Goal: Task Accomplishment & Management: Complete application form

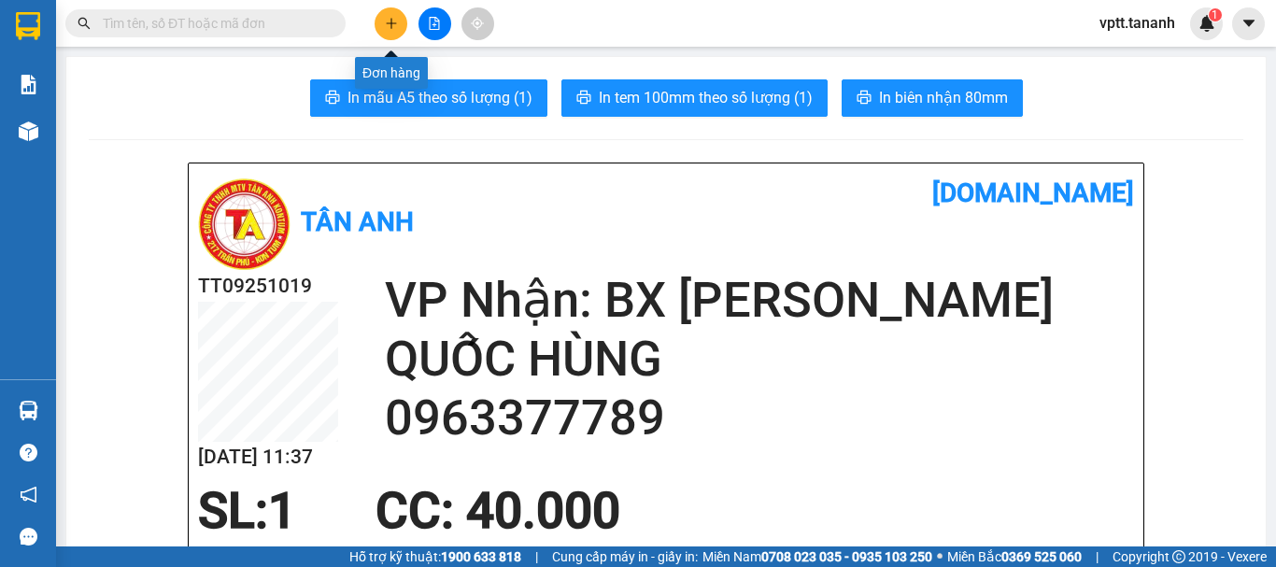
click at [388, 20] on icon "plus" at bounding box center [391, 23] width 13 height 13
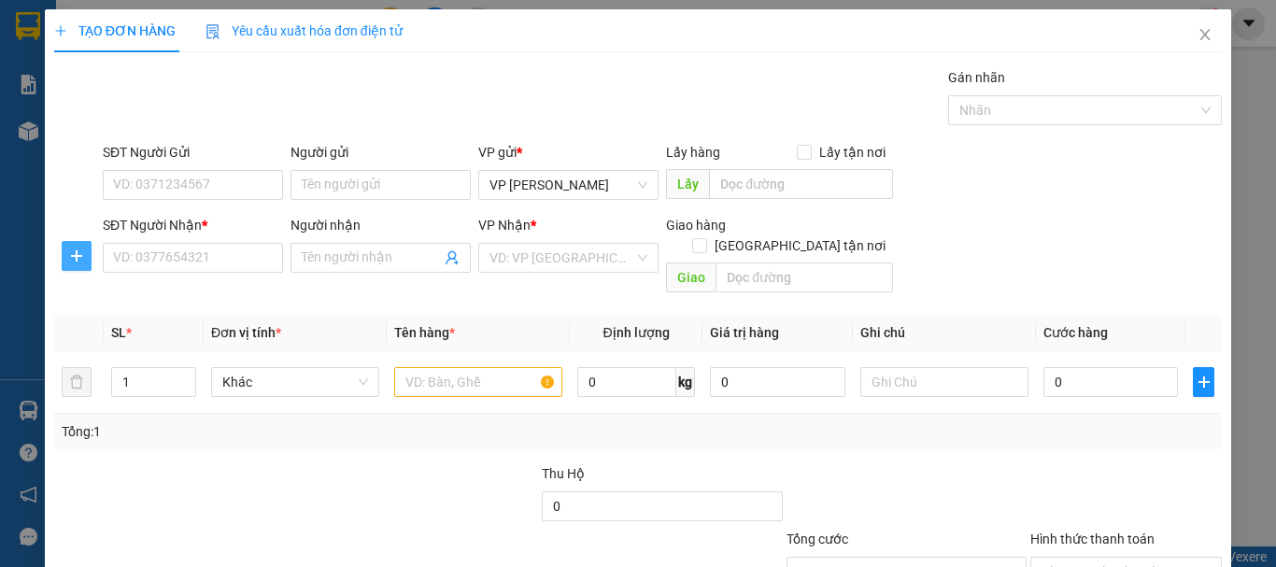
click at [74, 253] on icon "plus" at bounding box center [76, 256] width 15 height 15
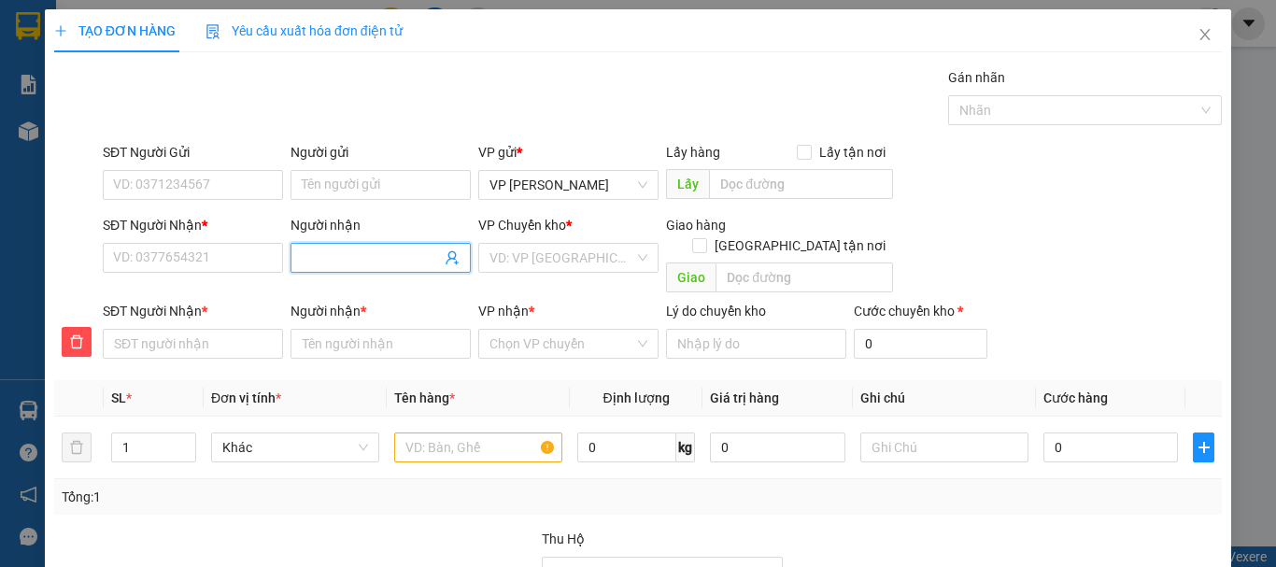
click at [348, 257] on input "Người nhận" at bounding box center [371, 258] width 139 height 21
type input "L"
type input "LI"
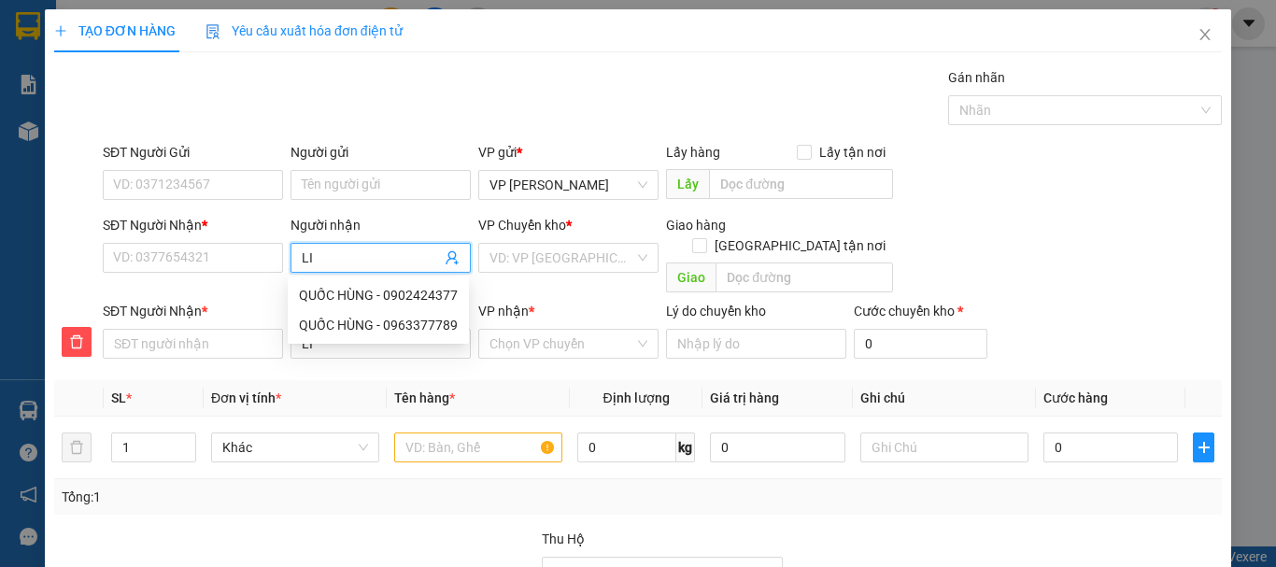
type input "LIE"
type input "LIÊ"
type input "LIÊU"
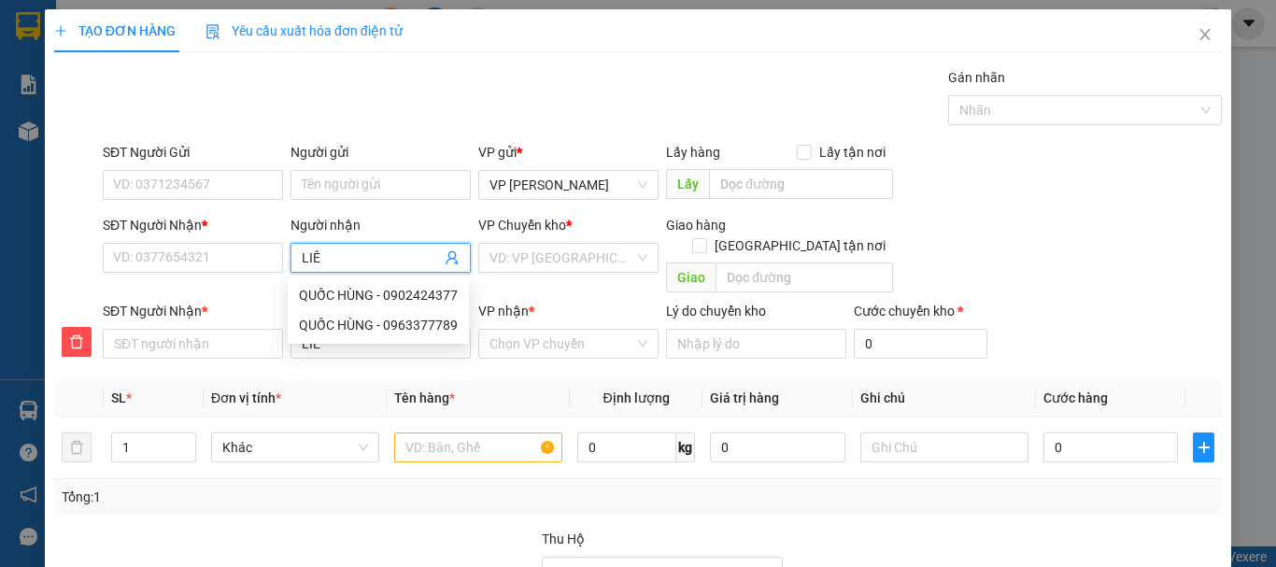
type input "LIÊU"
type input "LIỄU"
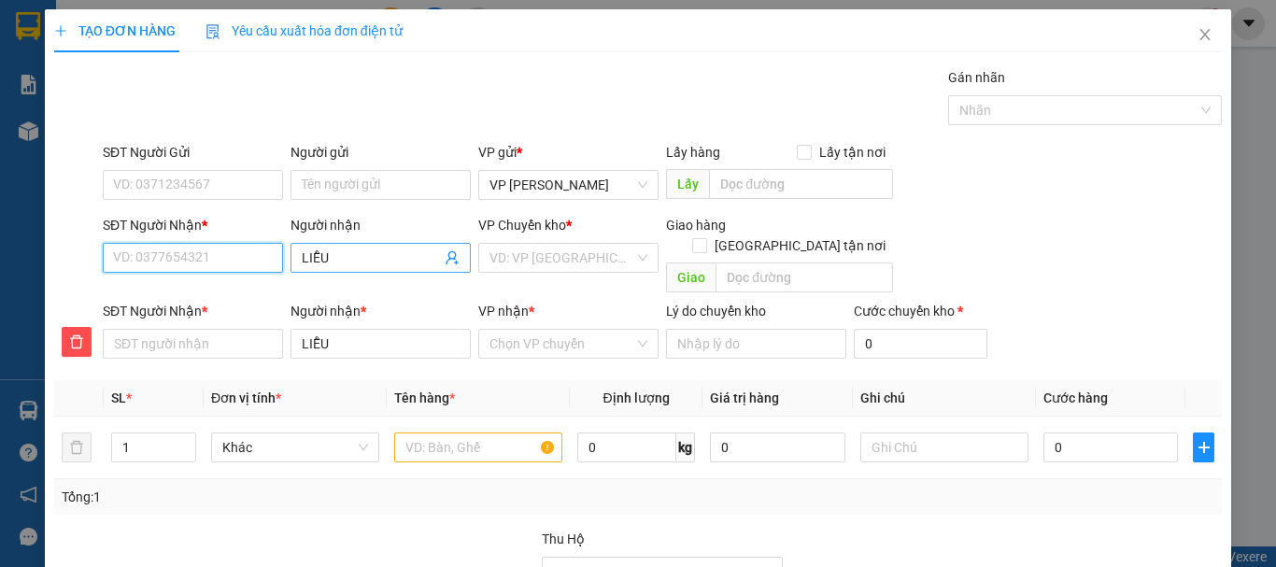
type input "0"
type input "03"
type input "037"
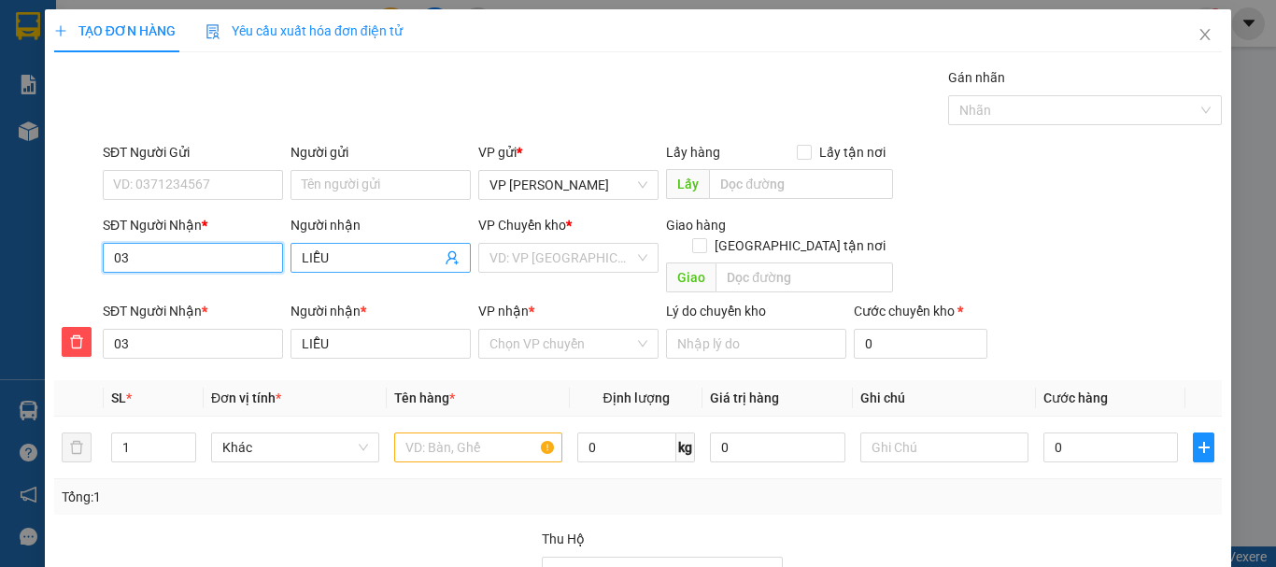
type input "037"
type input "0378"
type input "03783"
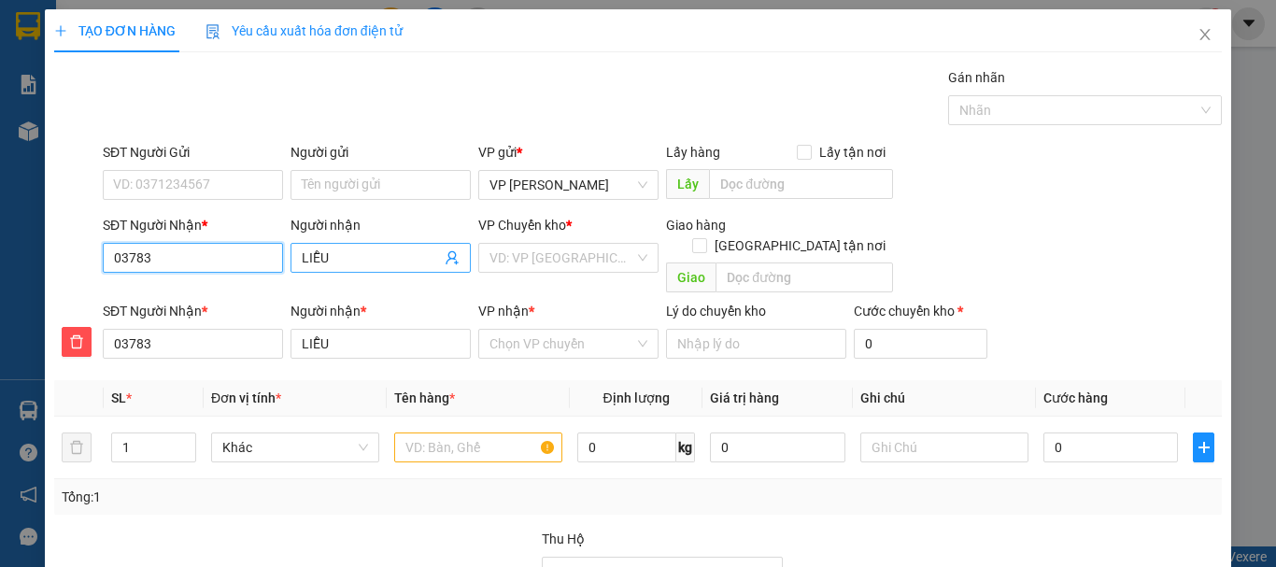
type input "037831"
type input "0378315"
type input "03783150"
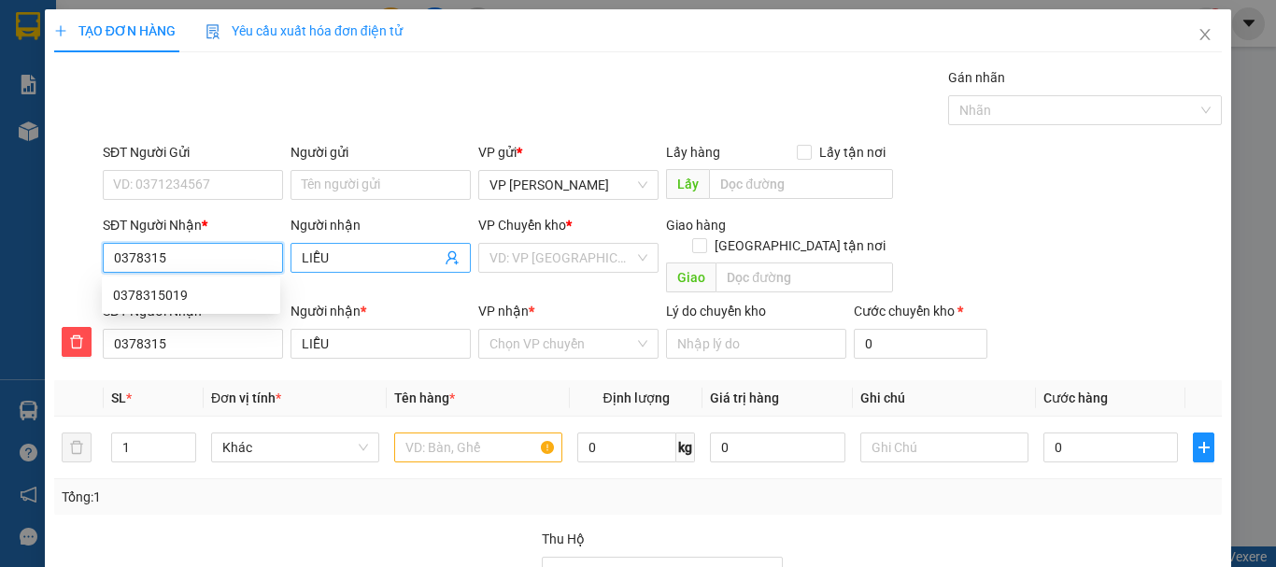
type input "03783150"
type input "037831501"
type input "0378315019"
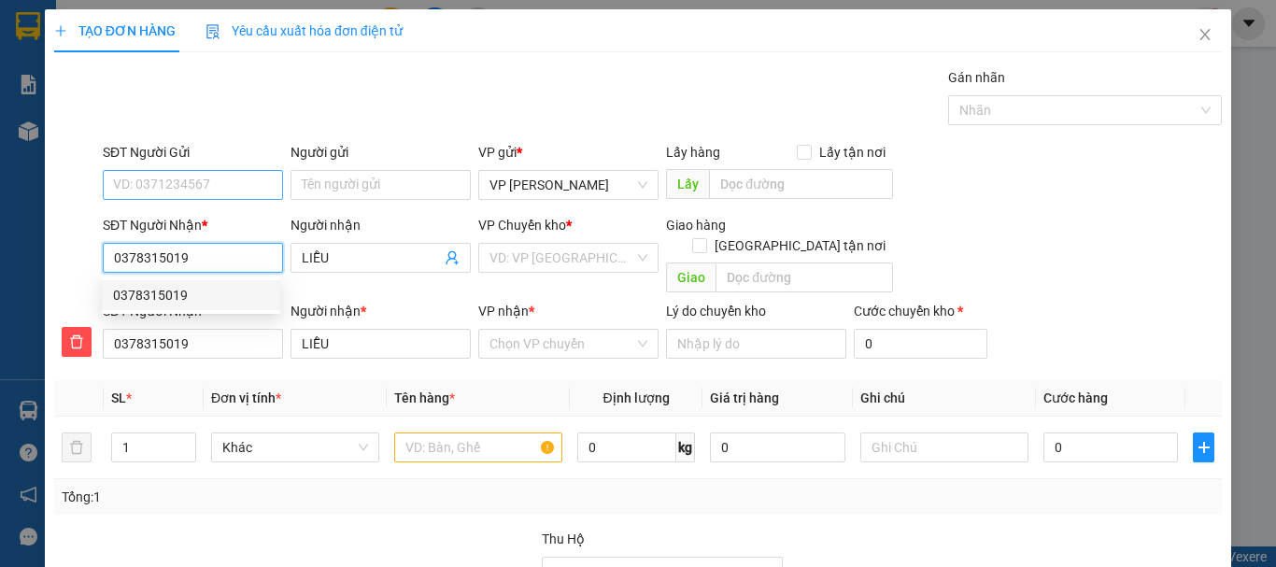
type input "0378315019"
click at [164, 178] on input "SĐT Người Gửi" at bounding box center [193, 185] width 180 height 30
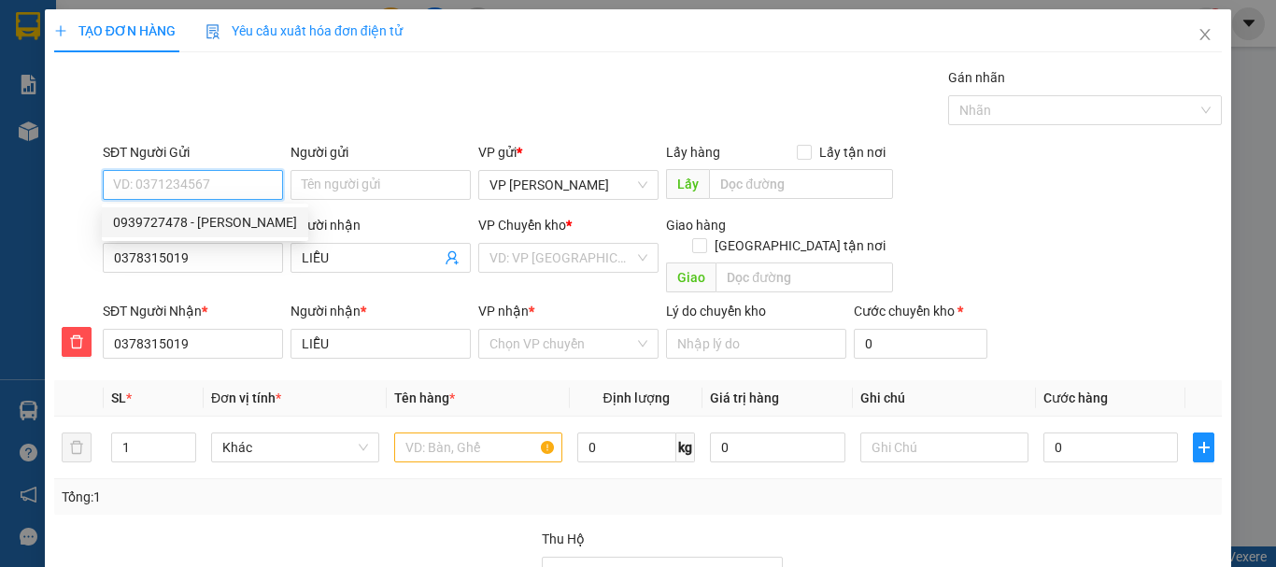
click at [227, 223] on div "0939727478 - [PERSON_NAME]" at bounding box center [205, 222] width 184 height 21
type input "0939727478"
type input "VÂN"
type input "120.000"
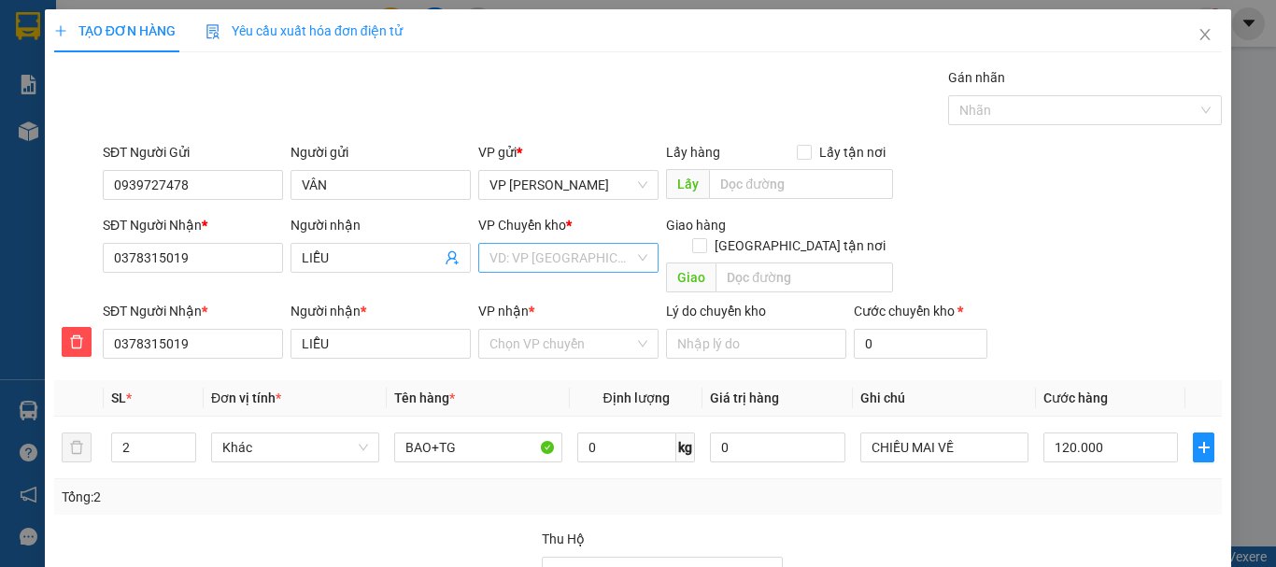
click at [523, 261] on input "search" at bounding box center [562, 258] width 145 height 28
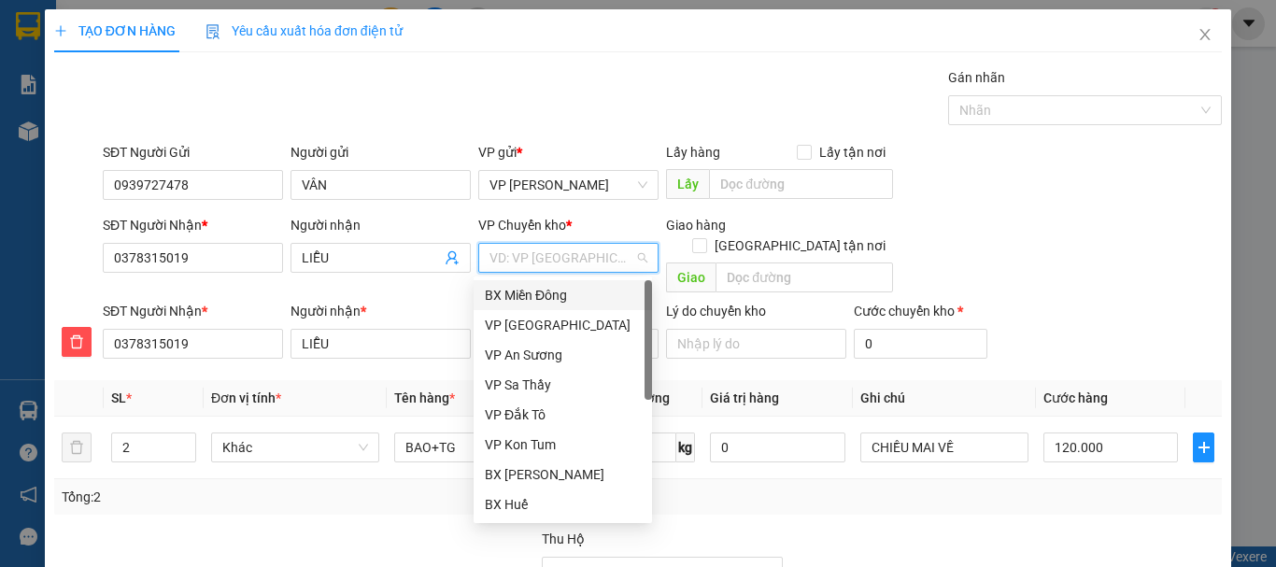
click at [522, 299] on div "BX Miền Đông" at bounding box center [563, 295] width 156 height 21
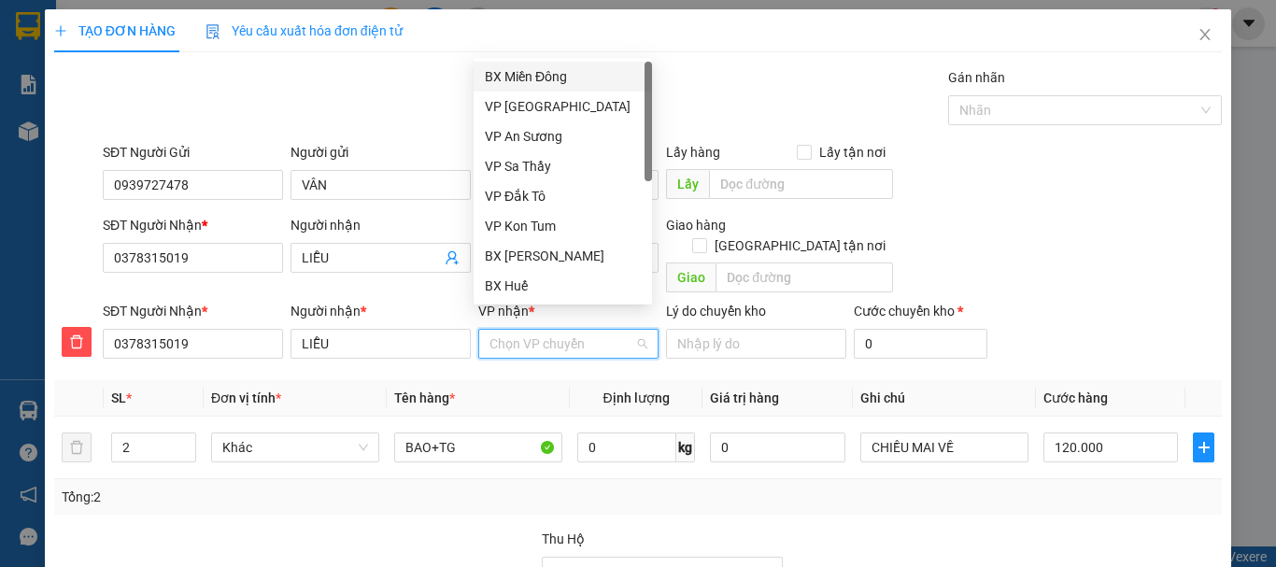
click at [506, 330] on input "VP nhận *" at bounding box center [562, 344] width 145 height 28
click at [534, 257] on div "BX [PERSON_NAME]" at bounding box center [563, 256] width 156 height 21
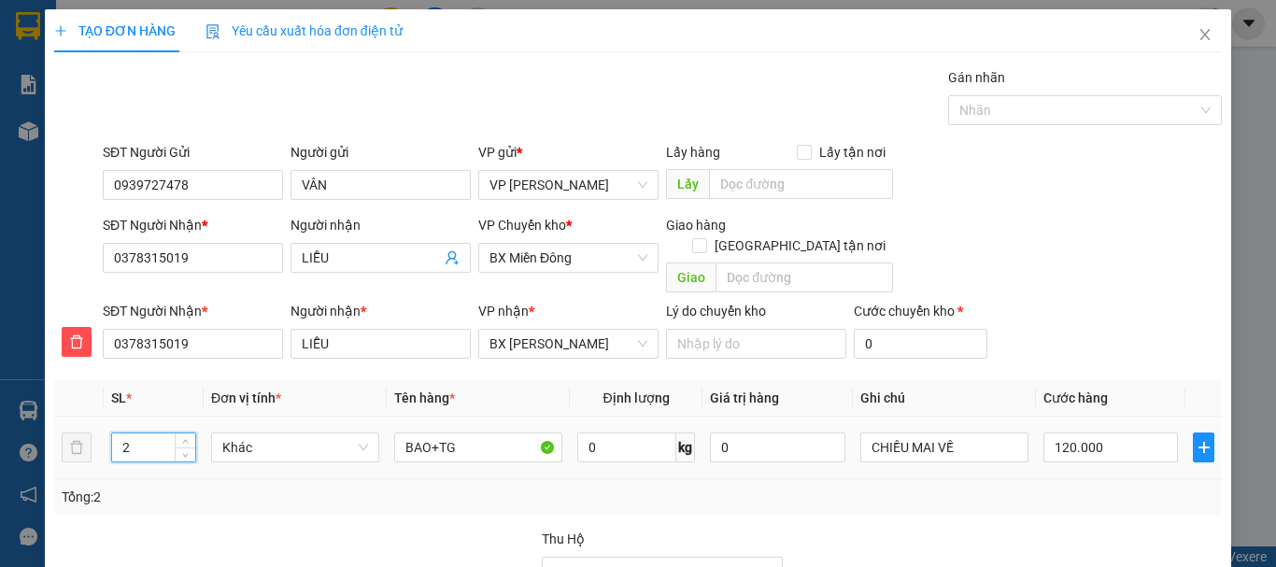
drag, startPoint x: 116, startPoint y: 426, endPoint x: 201, endPoint y: 432, distance: 85.2
click at [201, 432] on td "2" at bounding box center [154, 448] width 100 height 63
type input "1"
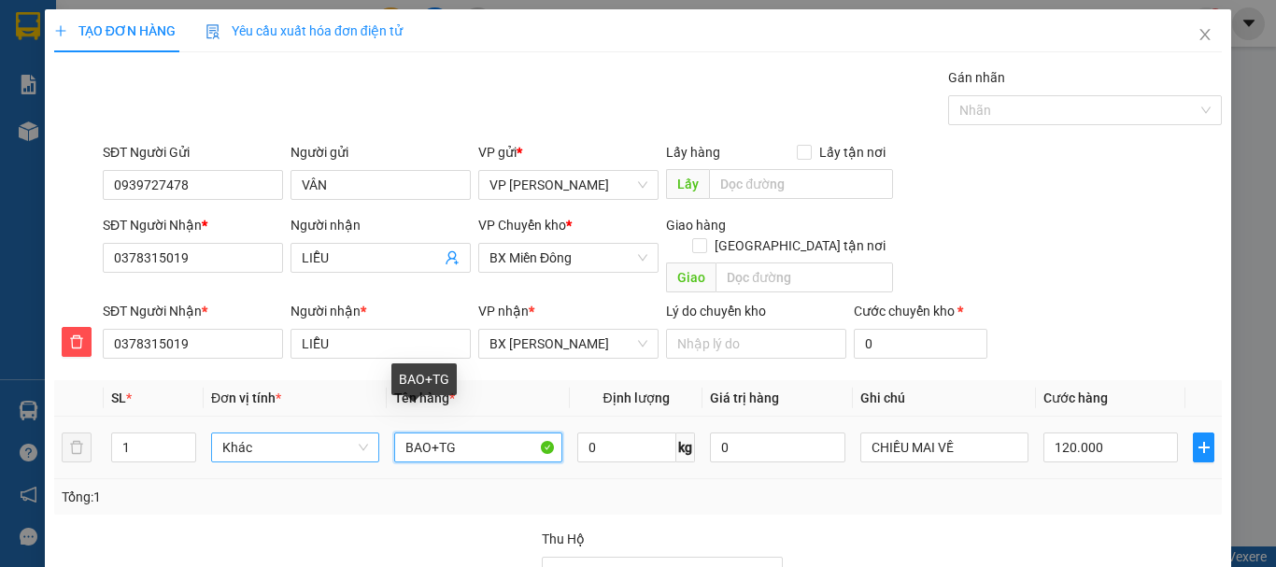
drag, startPoint x: 458, startPoint y: 428, endPoint x: 305, endPoint y: 414, distance: 153.9
click at [305, 417] on tr "1 Khác BAO+TG 0 kg 0 CHIỀU MAI VỀ 120.000" at bounding box center [638, 448] width 1168 height 63
type input "CỤC"
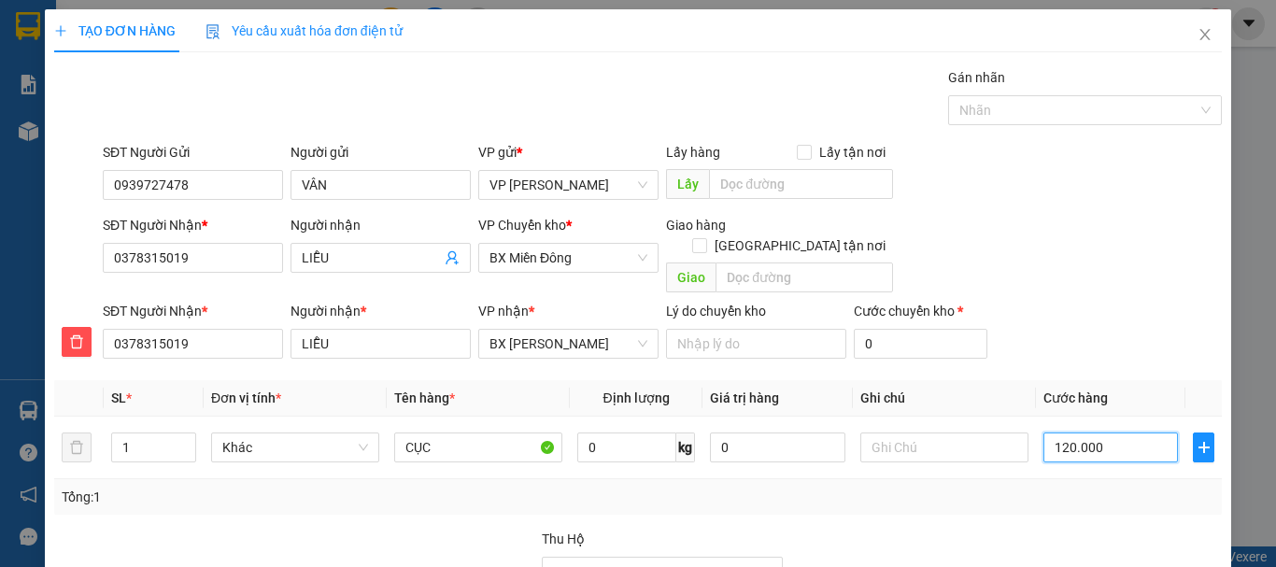
type input "4"
type input "40"
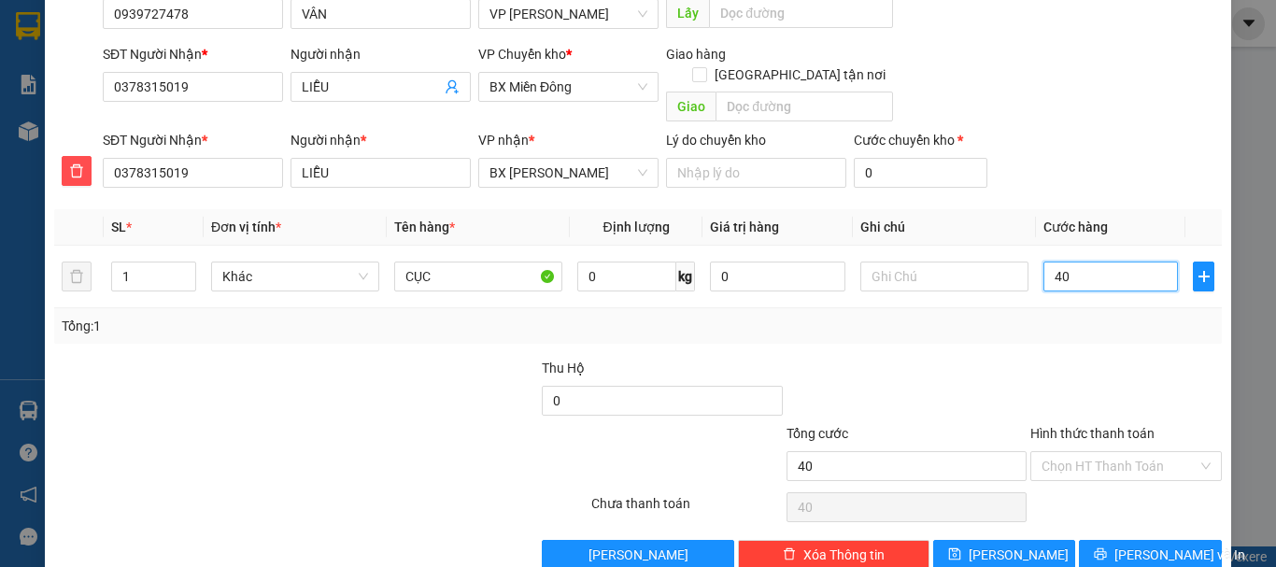
scroll to position [190, 0]
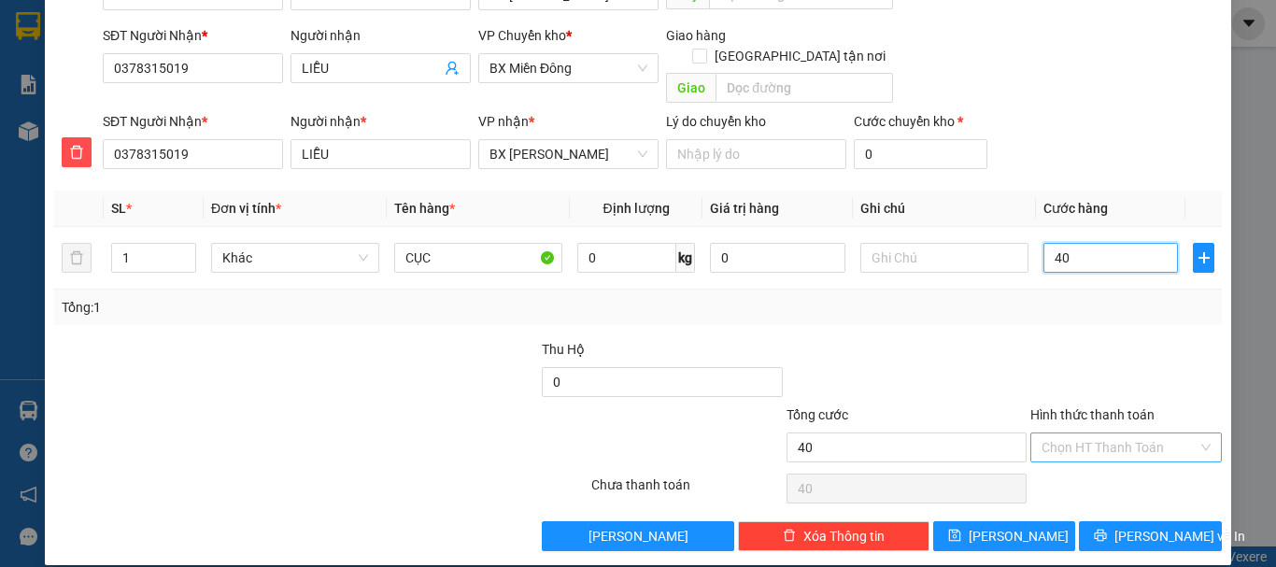
type input "40"
type input "40.000"
click at [1060, 434] on input "Hình thức thanh toán" at bounding box center [1120, 448] width 156 height 28
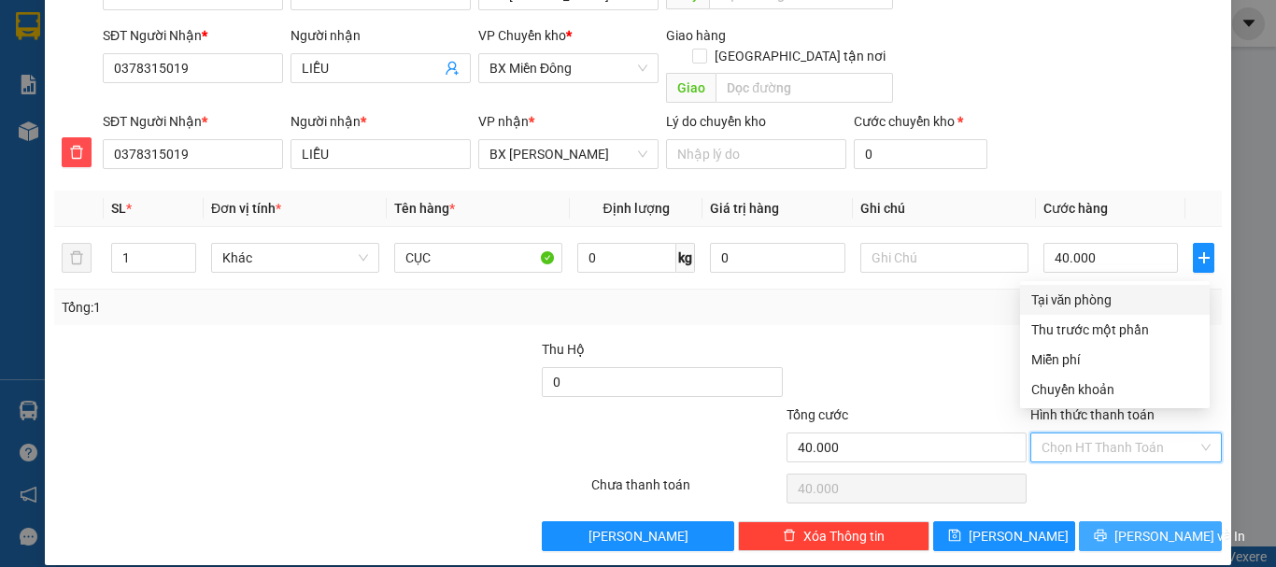
click at [1145, 526] on span "[PERSON_NAME] và In" at bounding box center [1180, 536] width 131 height 21
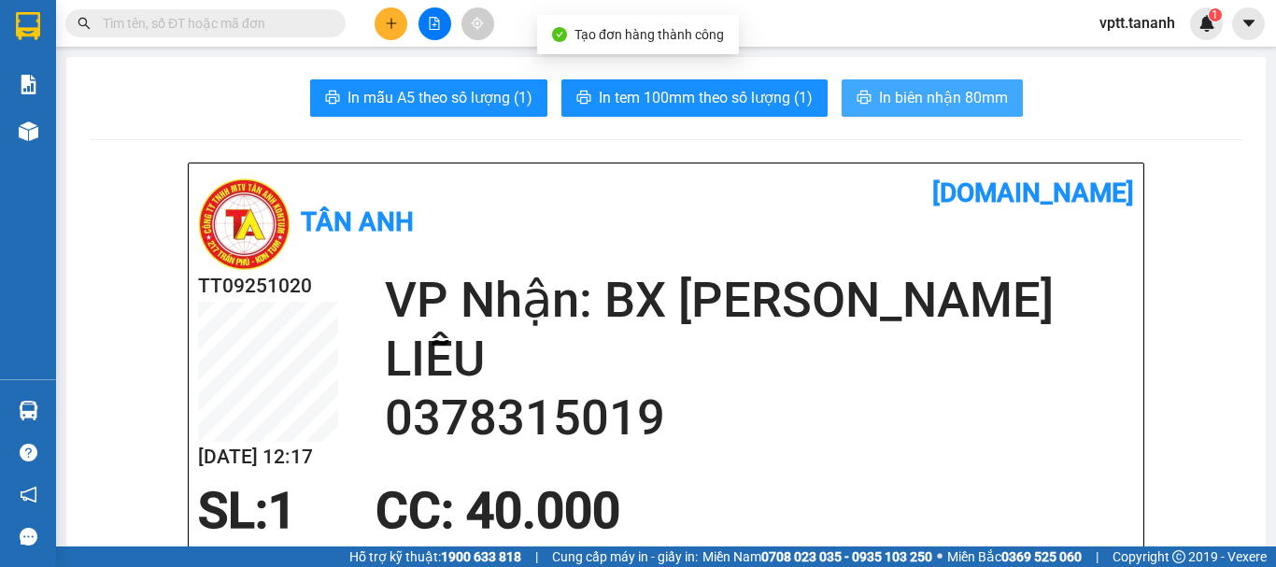
click at [963, 95] on span "In biên nhận 80mm" at bounding box center [943, 97] width 129 height 23
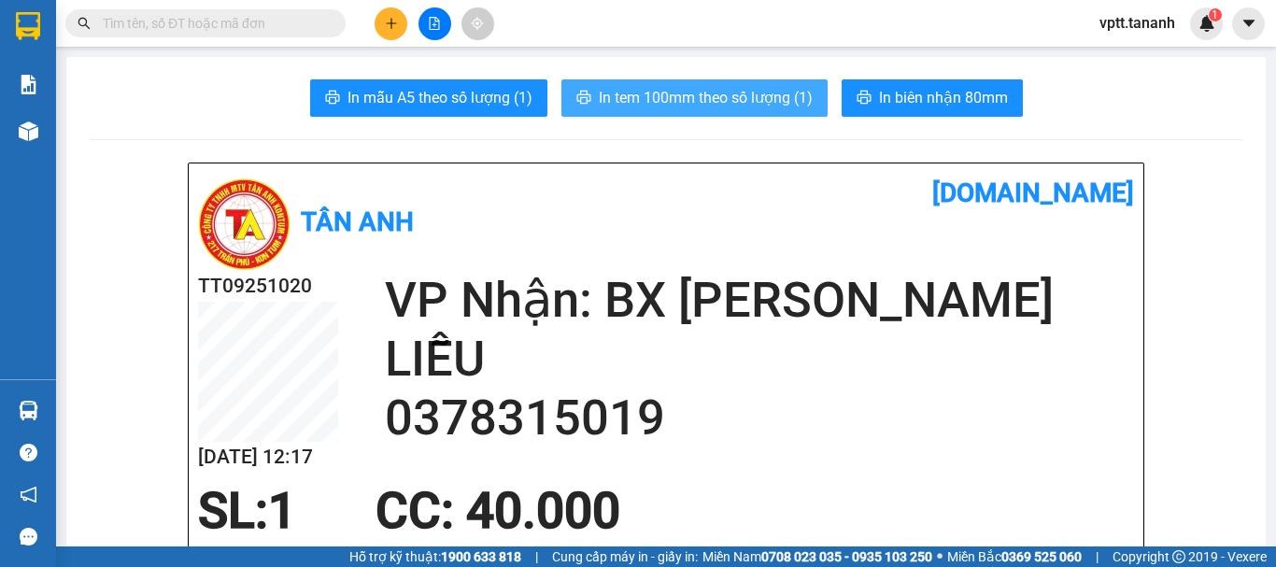
click at [702, 95] on span "In tem 100mm theo số lượng (1)" at bounding box center [706, 97] width 214 height 23
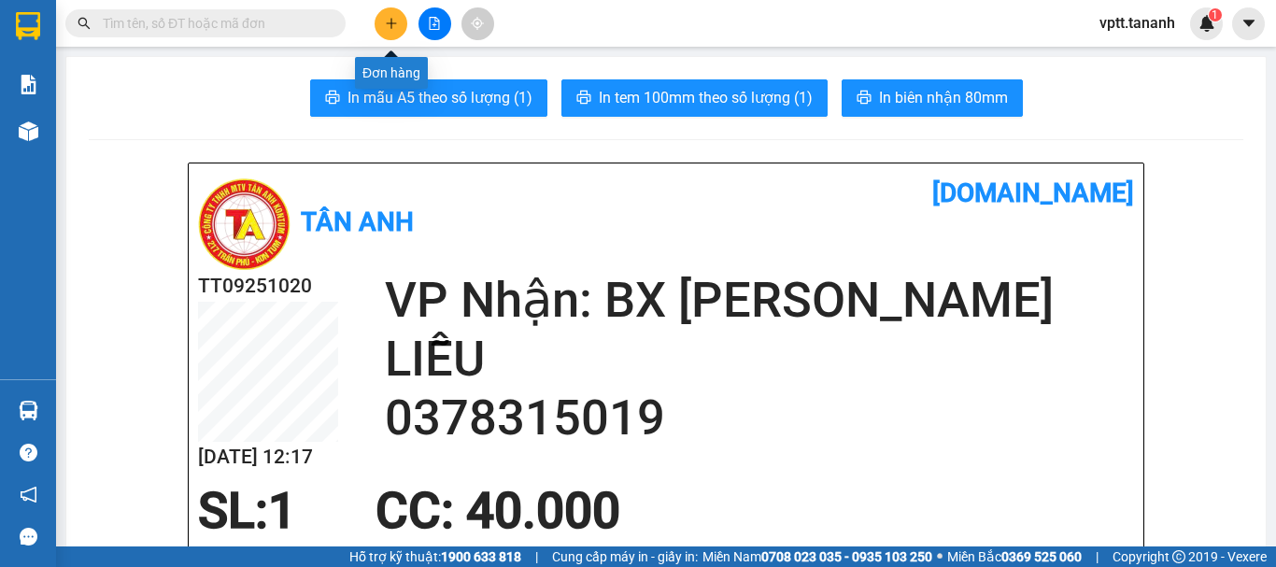
click at [390, 20] on icon "plus" at bounding box center [391, 23] width 13 height 13
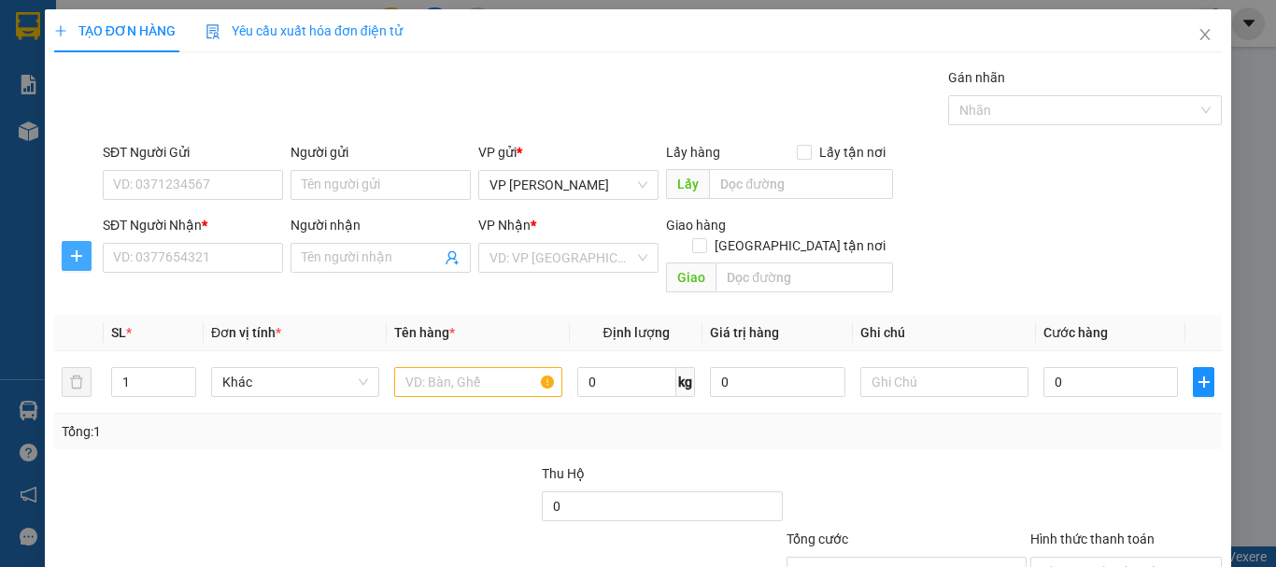
click at [69, 249] on icon "plus" at bounding box center [76, 256] width 15 height 15
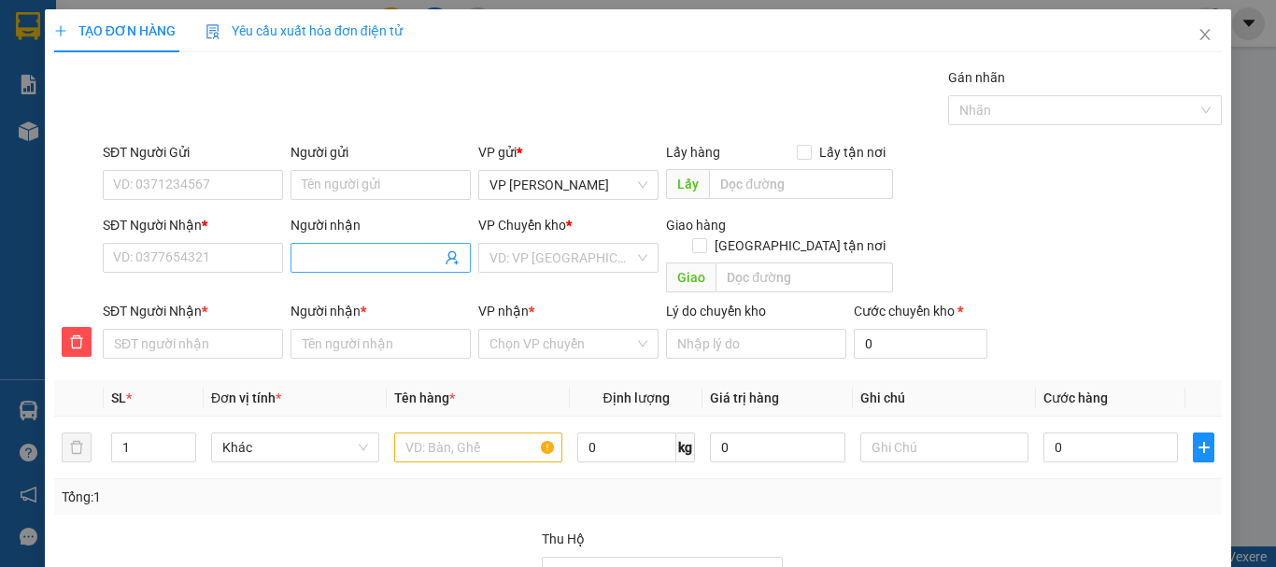
click at [377, 263] on input "Người nhận" at bounding box center [371, 258] width 139 height 21
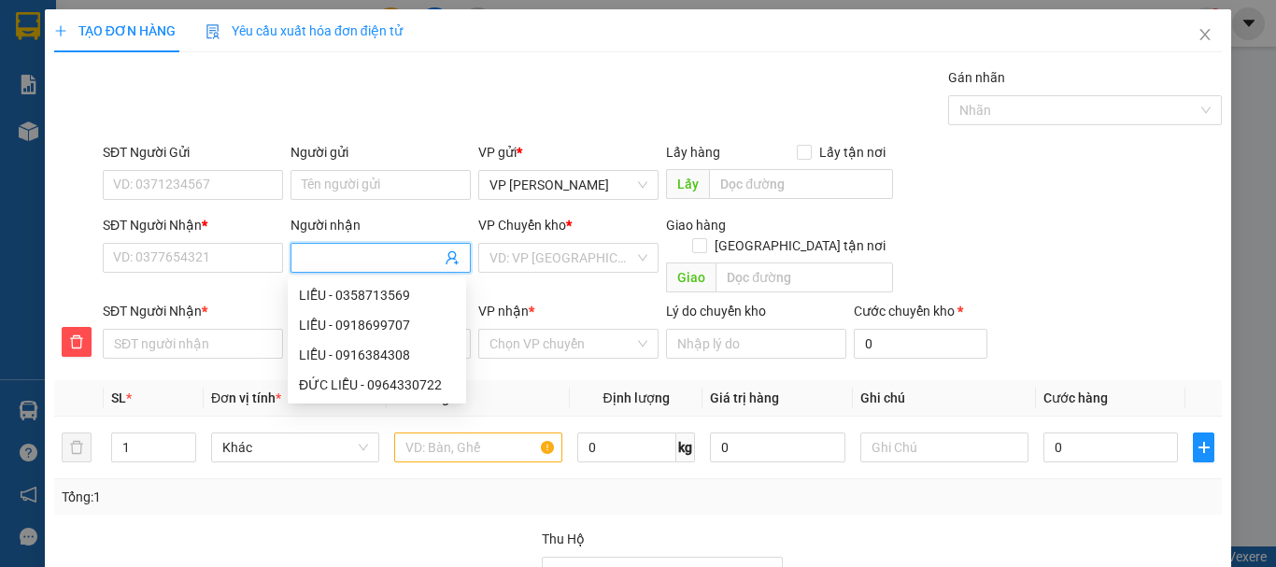
type input "H"
type input "HO"
type input "HOA"
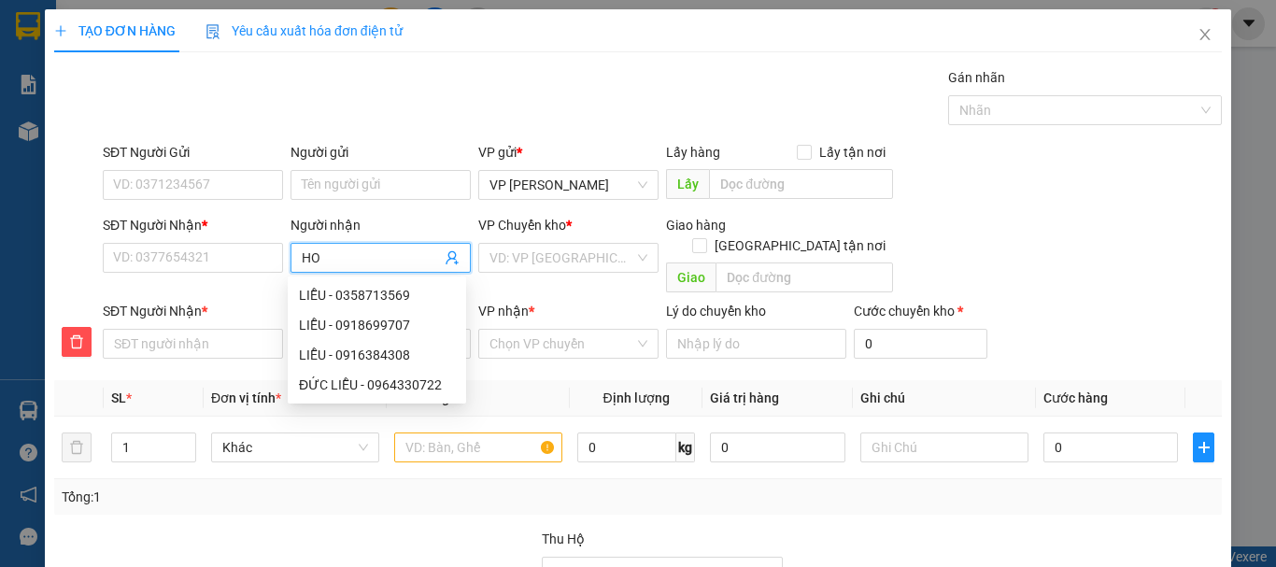
type input "HOA"
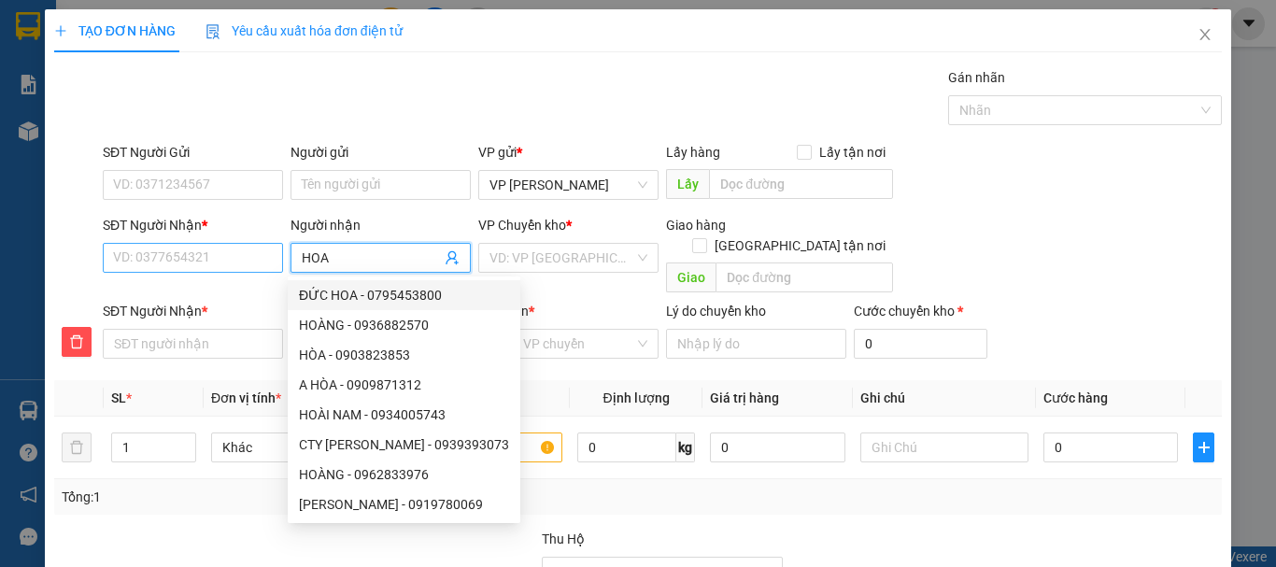
type input "HOA"
click at [178, 259] on input "SĐT Người Nhận *" at bounding box center [193, 258] width 180 height 30
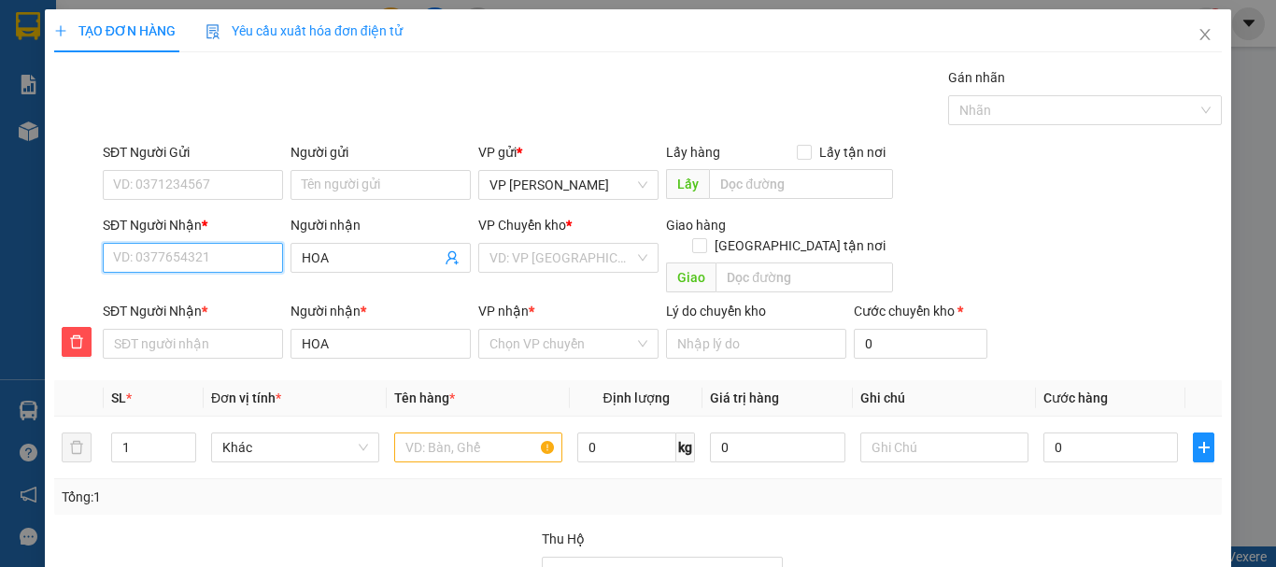
type input "0"
type input "09"
type input "098"
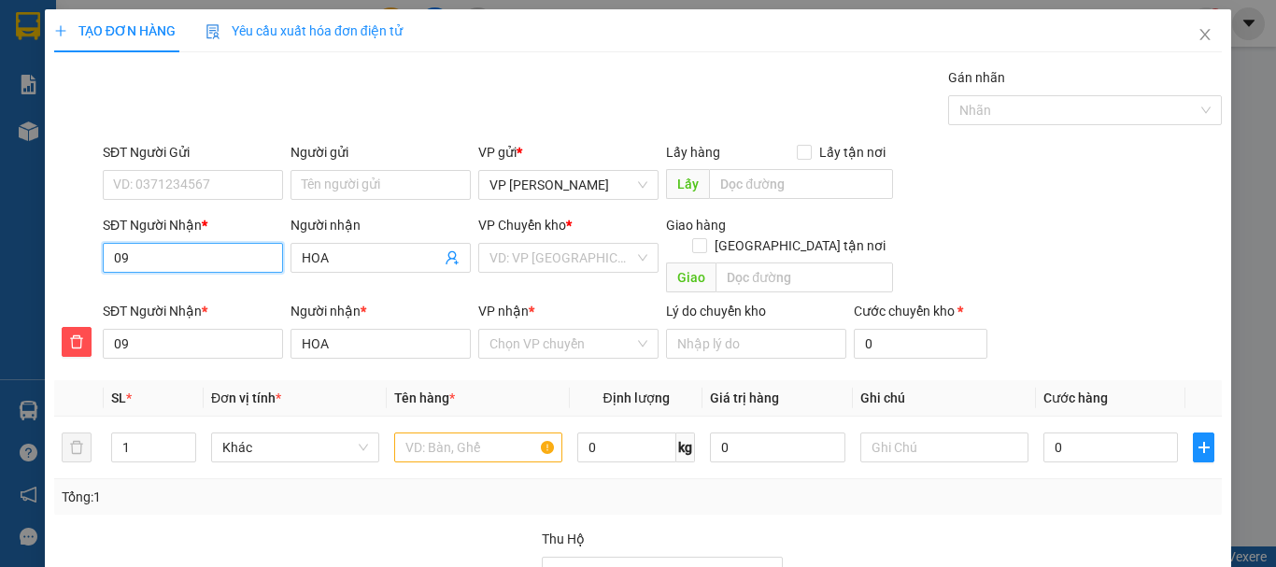
type input "098"
type input "0981"
type input "09810"
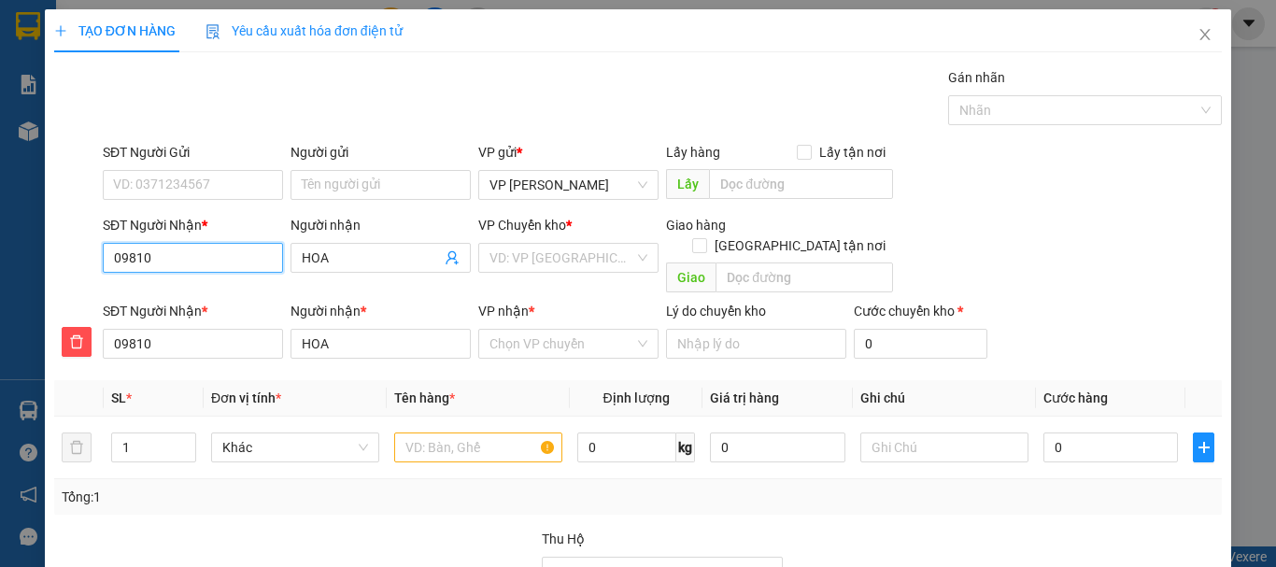
type input "098108"
type input "0981086"
type input "09810863"
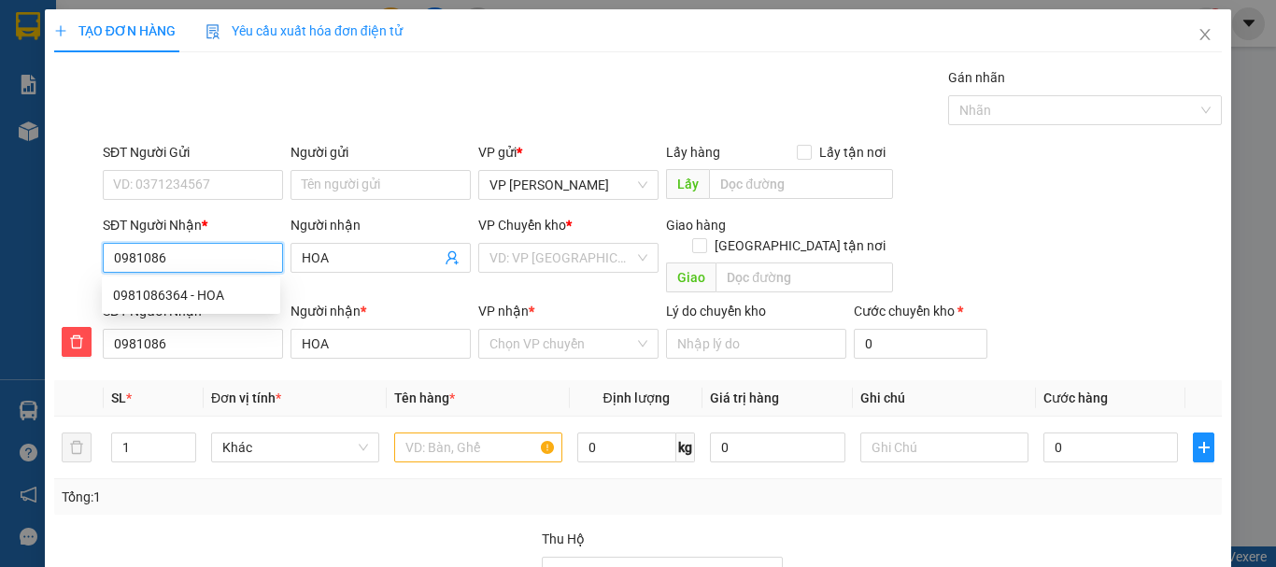
type input "09810863"
type input "098108636"
type input "0981086364"
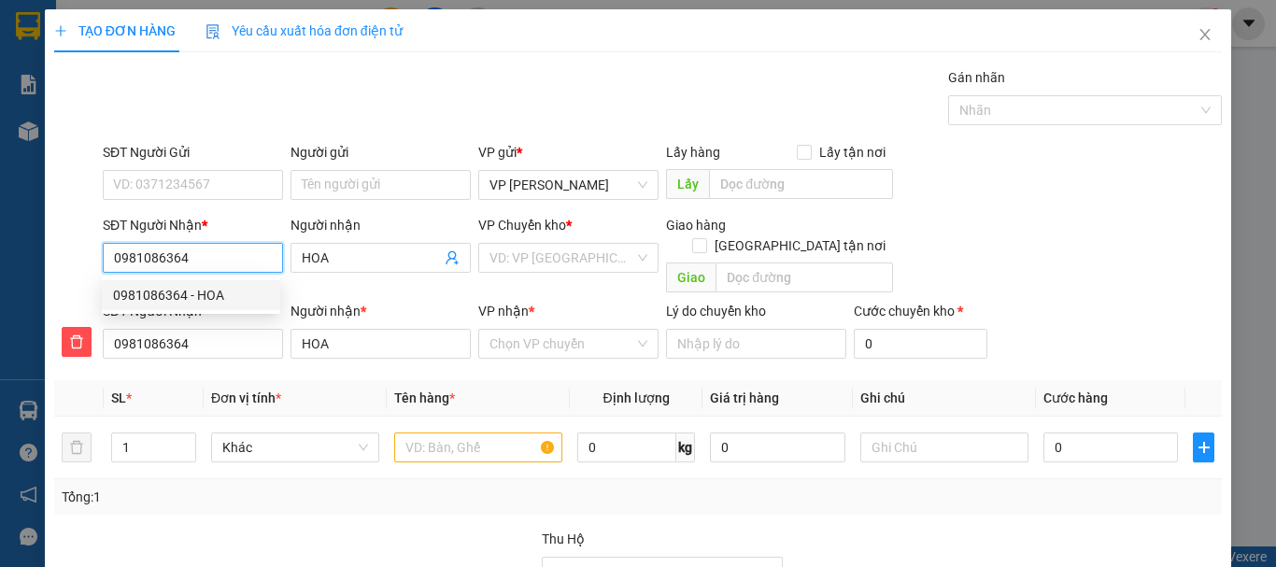
drag, startPoint x: 175, startPoint y: 297, endPoint x: 200, endPoint y: 233, distance: 69.2
click at [175, 292] on div "0981086364 - HOA" at bounding box center [191, 295] width 156 height 21
type input "150.000"
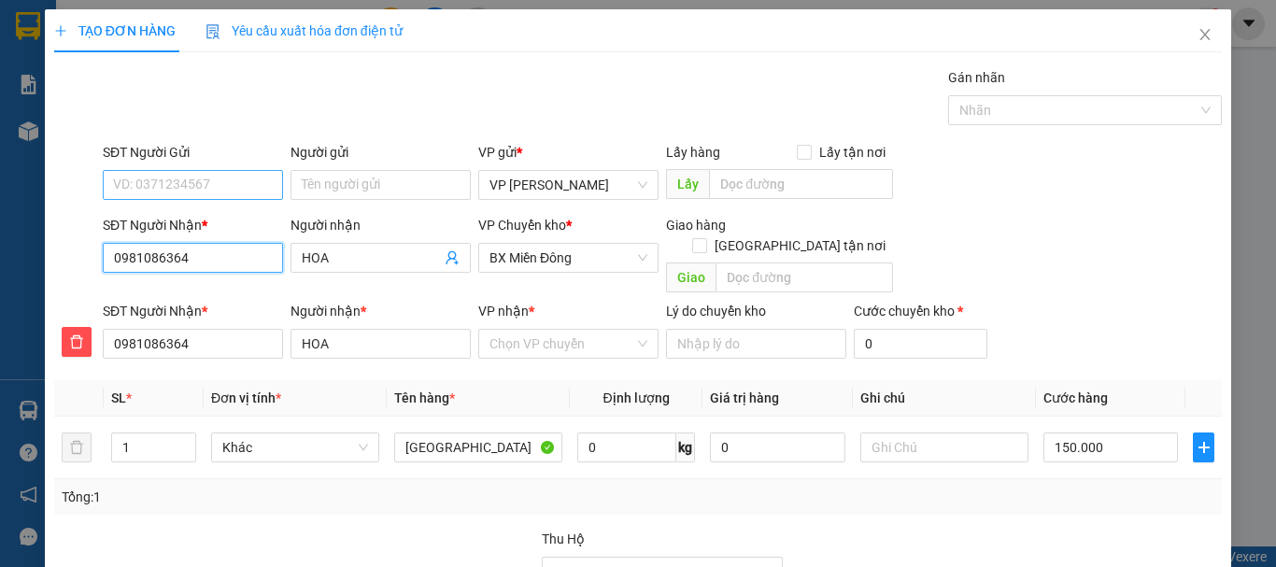
type input "0981086364"
click at [194, 187] on input "SĐT Người Gửi" at bounding box center [193, 185] width 180 height 30
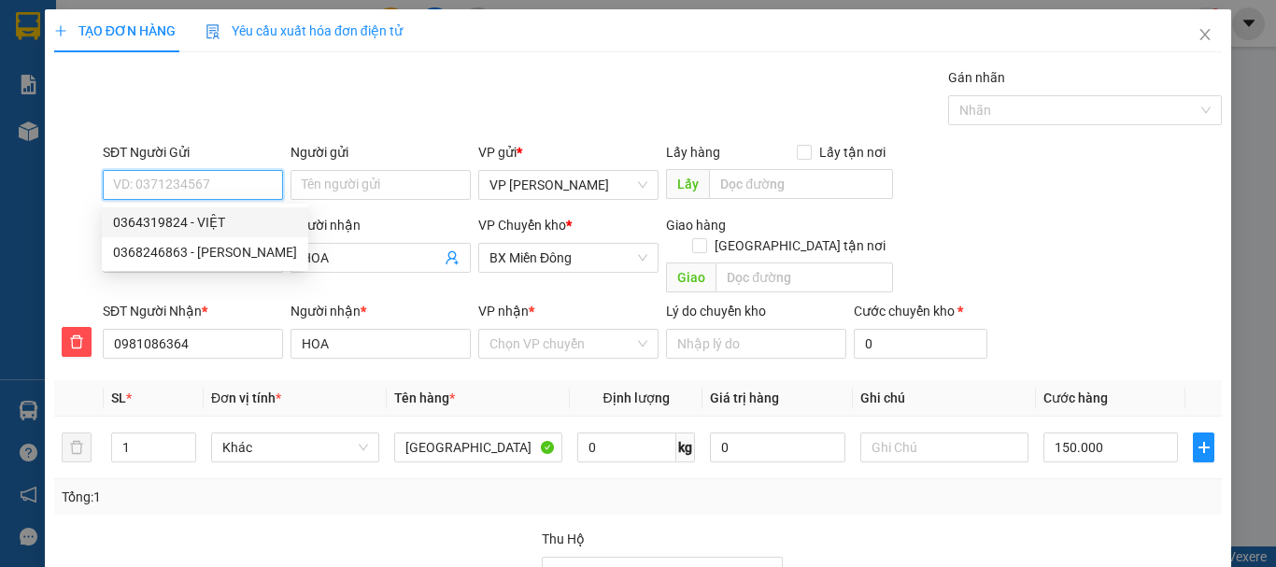
click at [152, 219] on div "0364319824 - VIỆT" at bounding box center [205, 222] width 184 height 21
type input "0364319824"
type input "VIỆT"
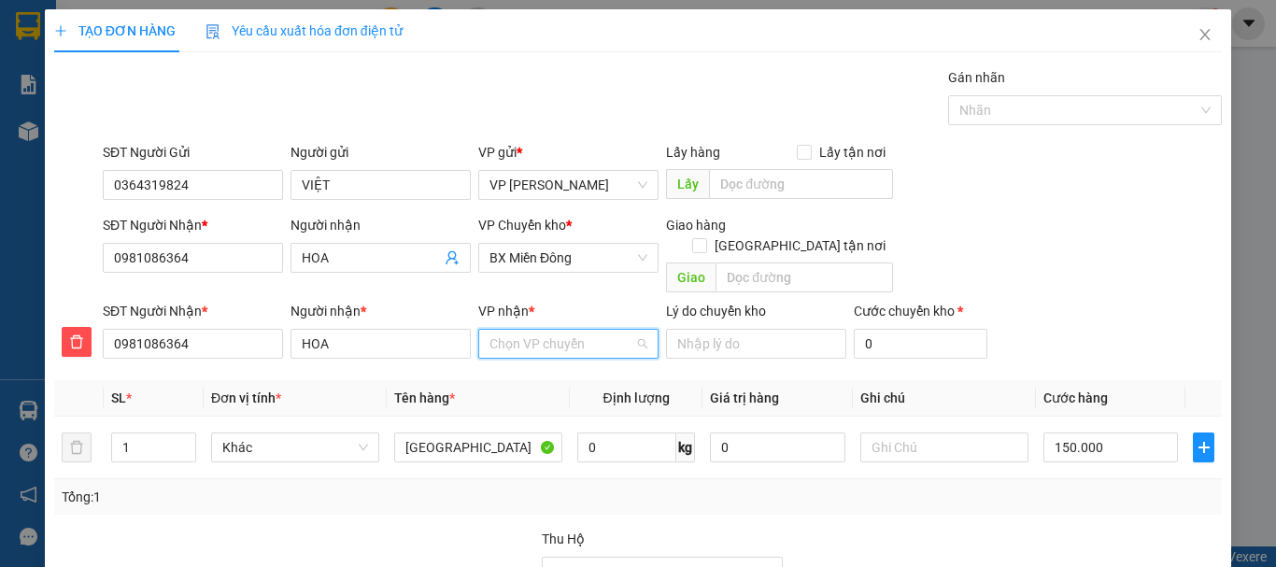
click at [531, 330] on input "VP nhận *" at bounding box center [562, 344] width 145 height 28
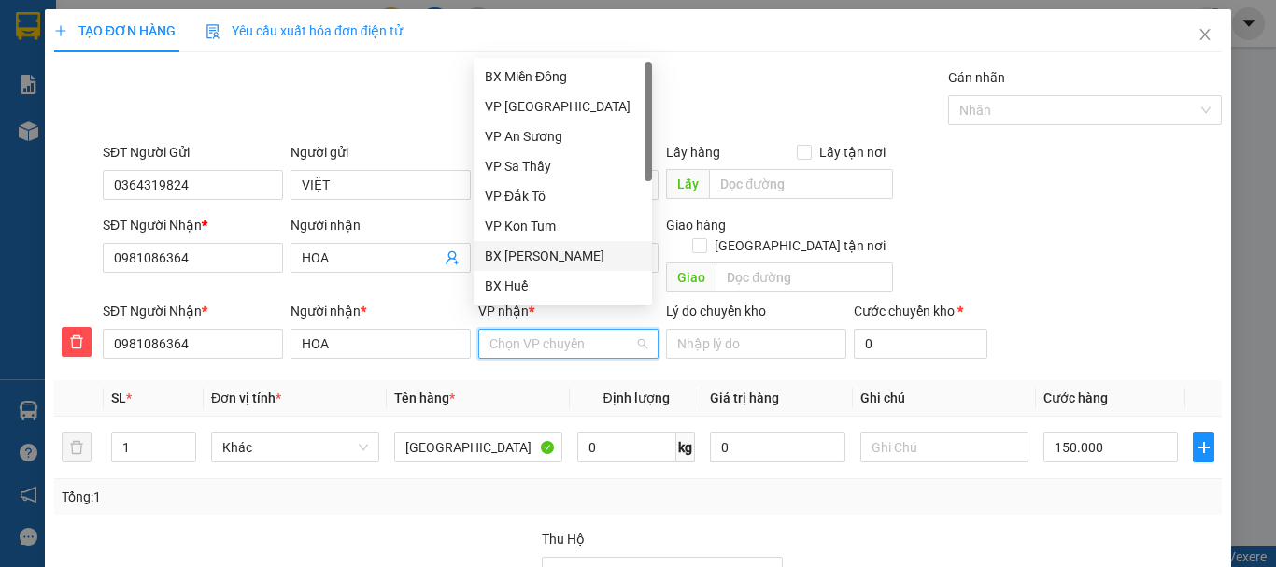
click at [533, 256] on div "BX [PERSON_NAME]" at bounding box center [563, 256] width 156 height 21
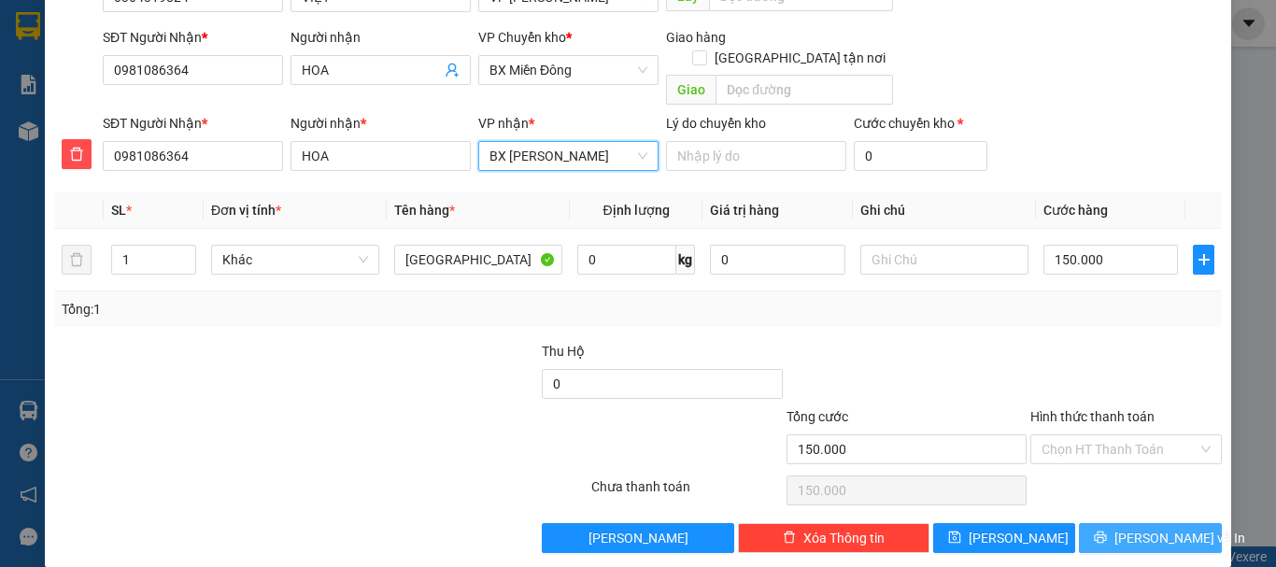
scroll to position [190, 0]
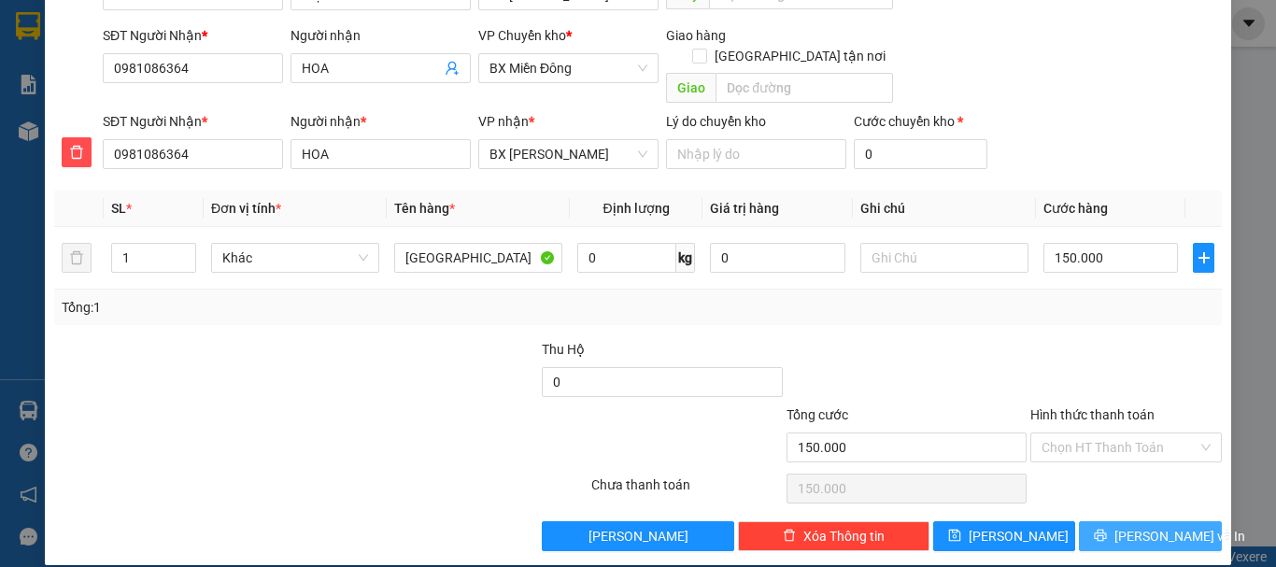
click at [1106, 530] on icon "printer" at bounding box center [1101, 536] width 12 height 12
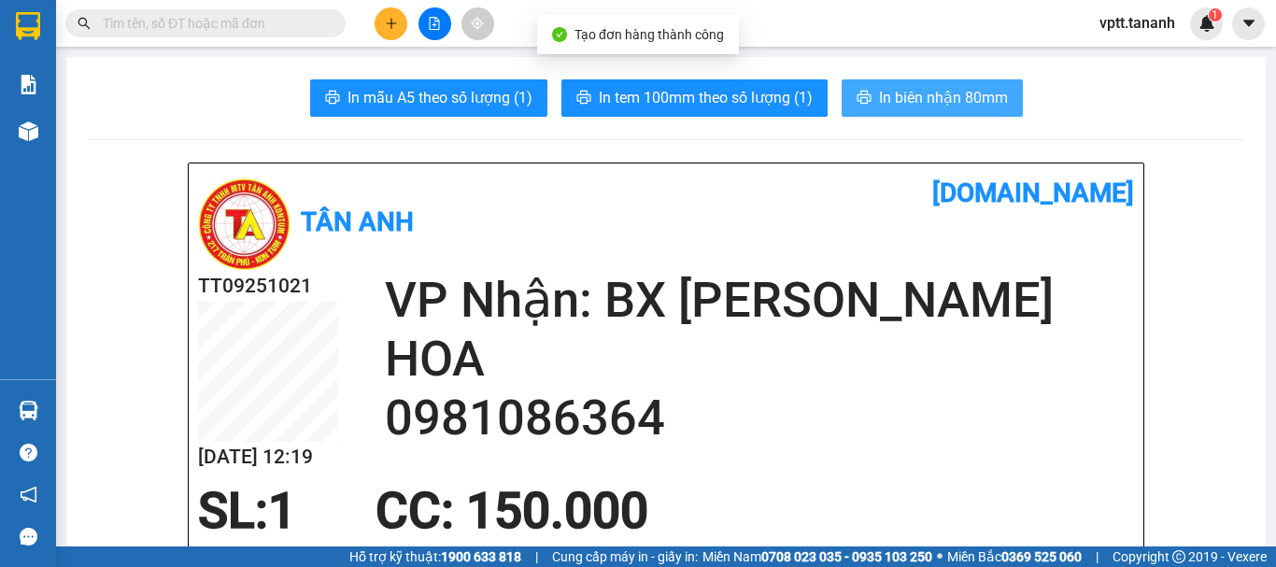
click at [897, 88] on span "In biên nhận 80mm" at bounding box center [943, 97] width 129 height 23
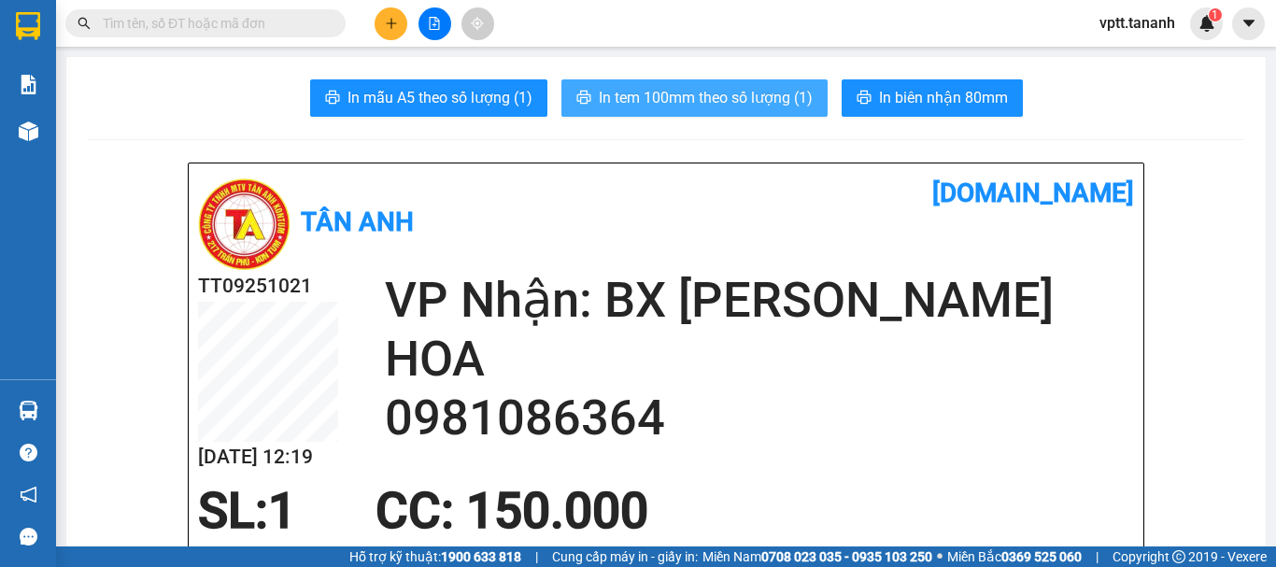
click at [671, 93] on span "In tem 100mm theo số lượng (1)" at bounding box center [706, 97] width 214 height 23
click at [706, 99] on span "In tem 100mm theo số lượng (1)" at bounding box center [706, 97] width 214 height 23
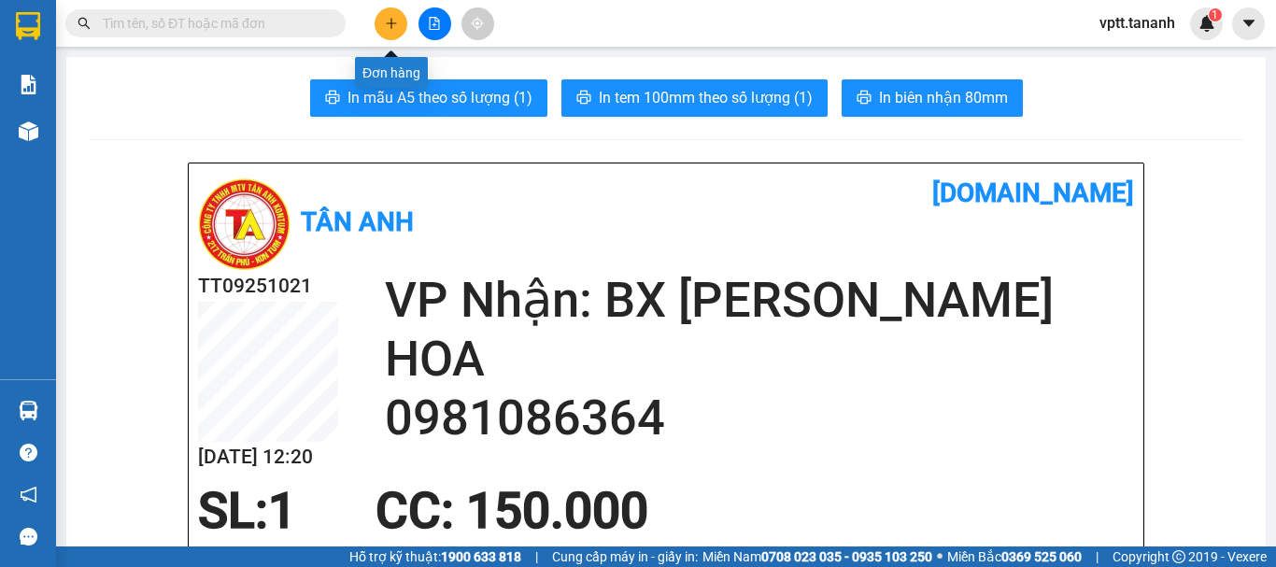
click at [393, 24] on icon "plus" at bounding box center [391, 23] width 13 height 13
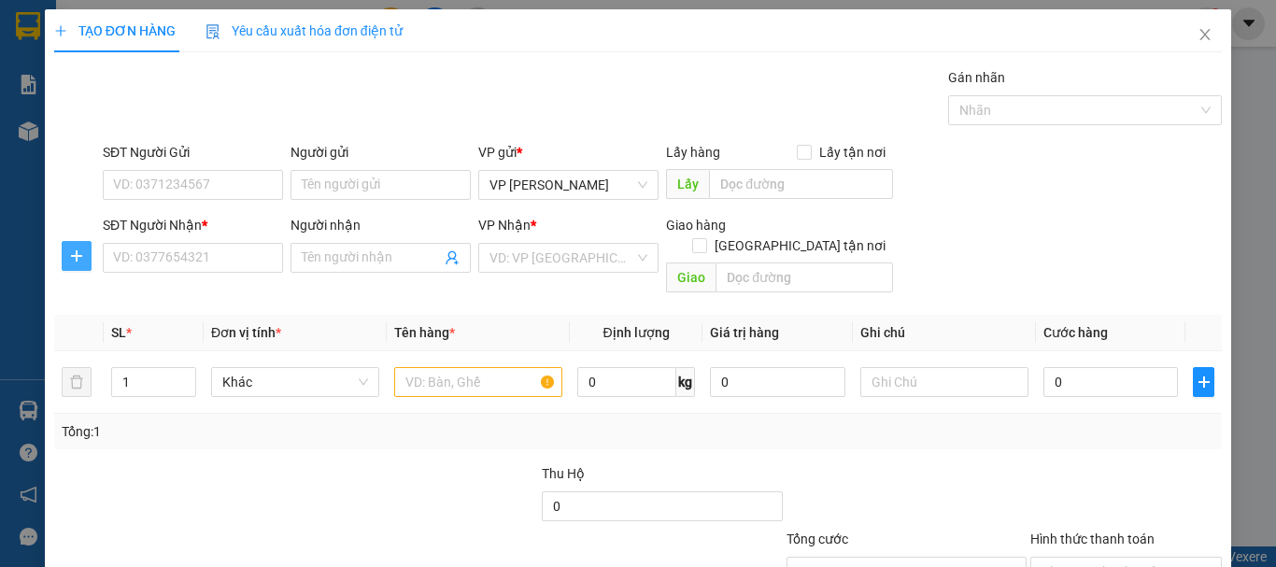
click at [77, 259] on icon "plus" at bounding box center [76, 256] width 15 height 15
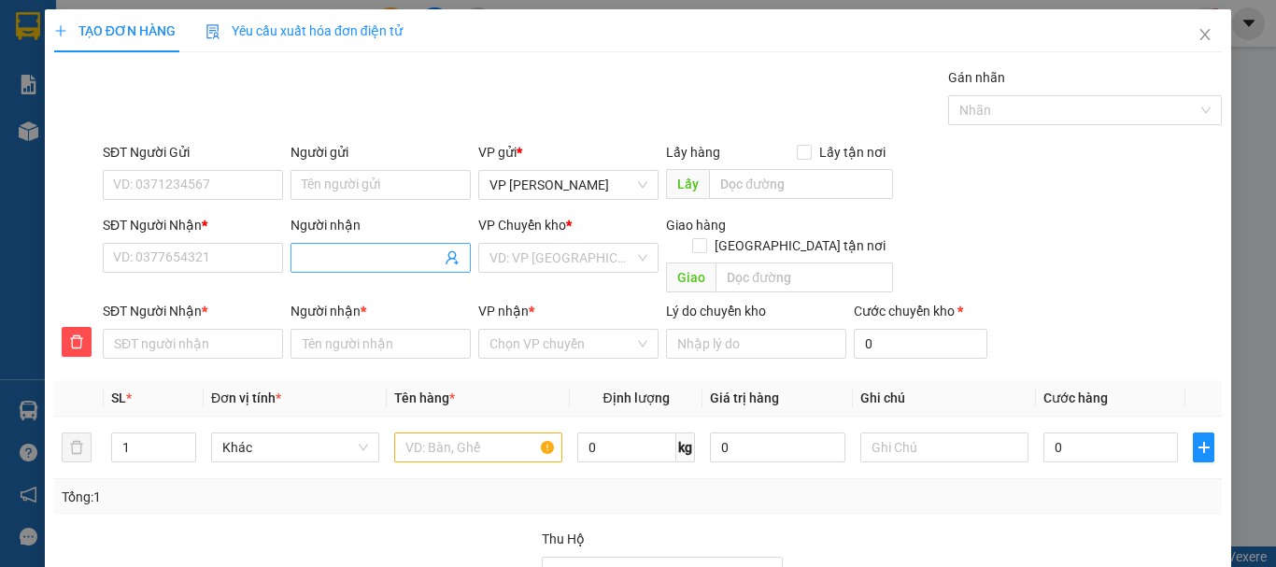
click at [345, 255] on input "Người nhận" at bounding box center [371, 258] width 139 height 21
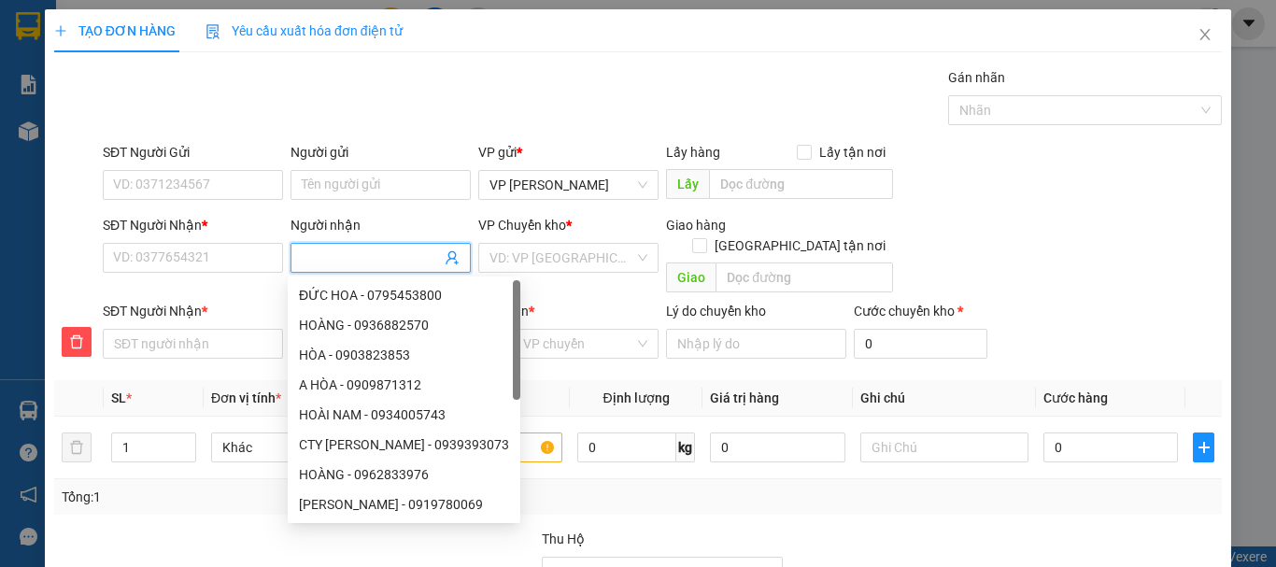
type input "C"
type input "CH"
type input "CHI"
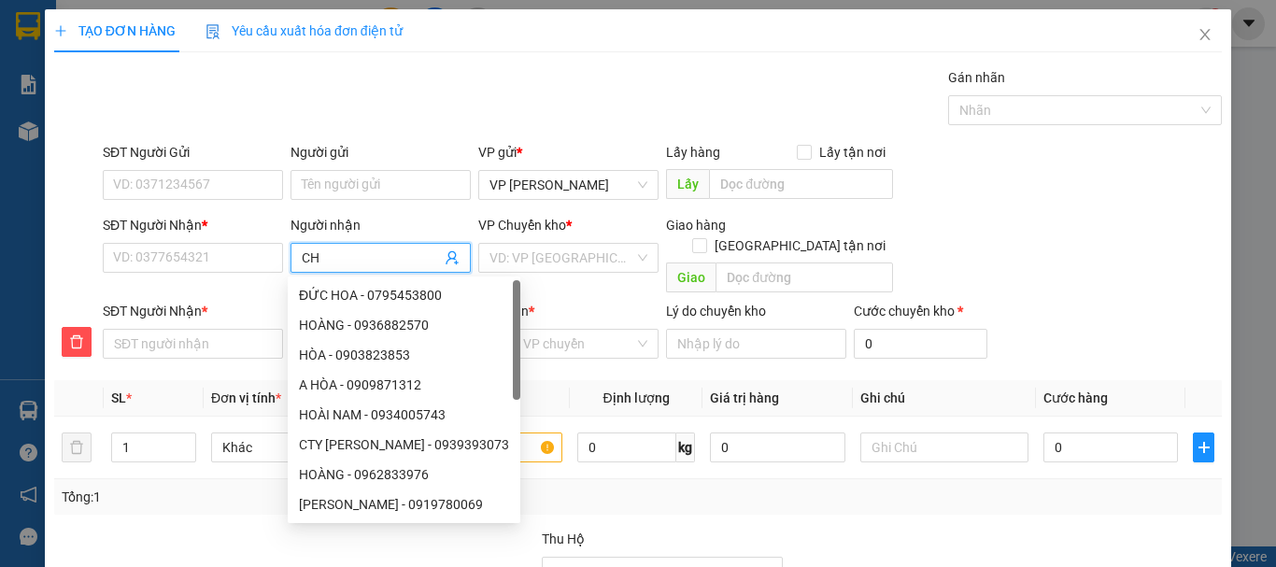
type input "CHI"
type input "CHỊ"
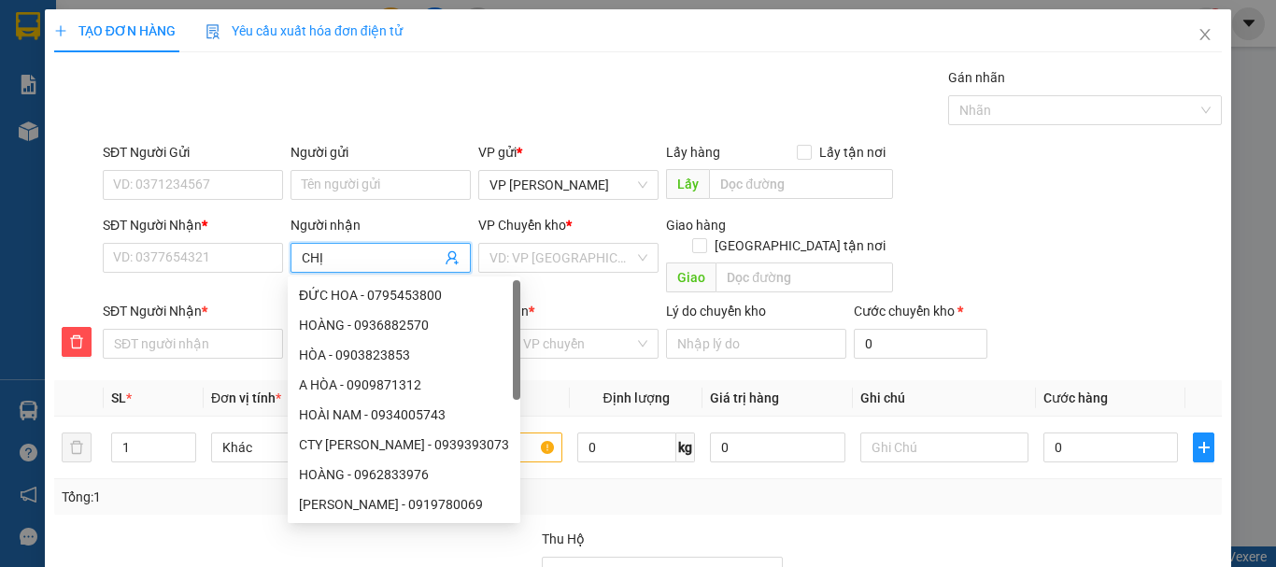
type input "CHỊ L"
type input "CHỊ LO"
type input "CHỊ LOA"
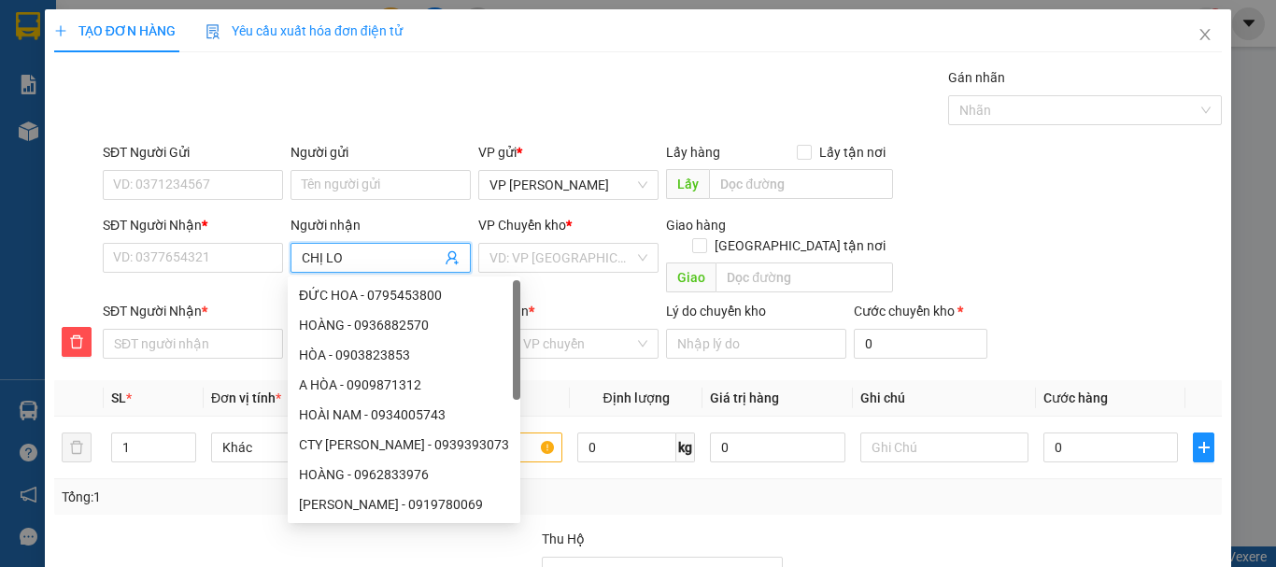
type input "CHỊ LOA"
type input "CHỊ LOAN"
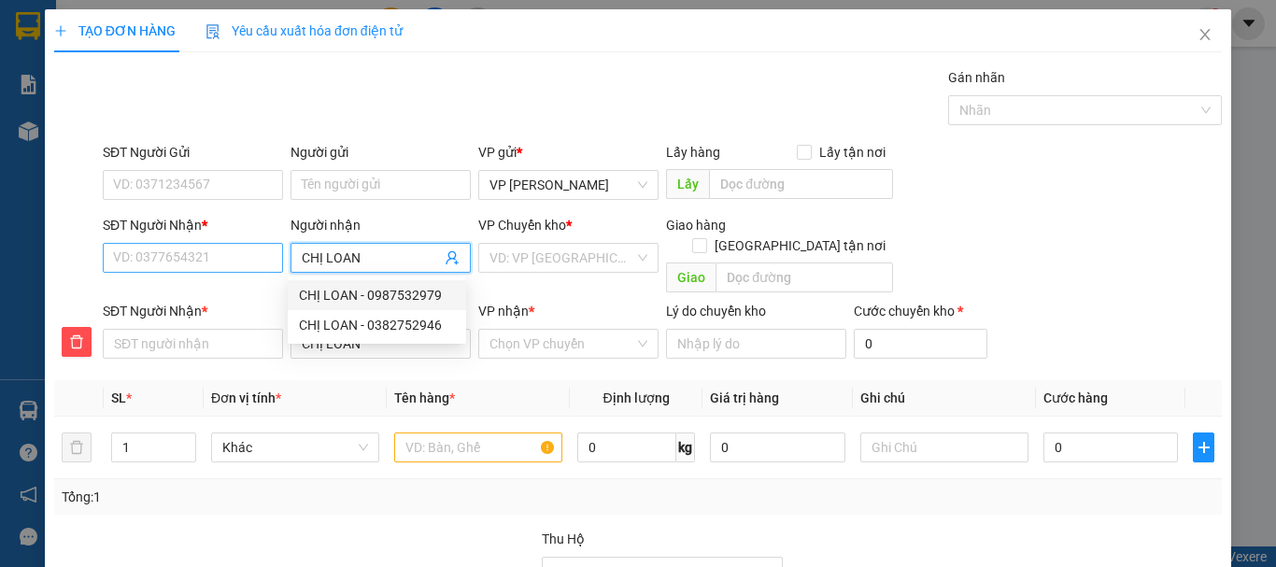
type input "CHỊ LOAN"
click at [184, 255] on input "SĐT Người Nhận *" at bounding box center [193, 258] width 180 height 30
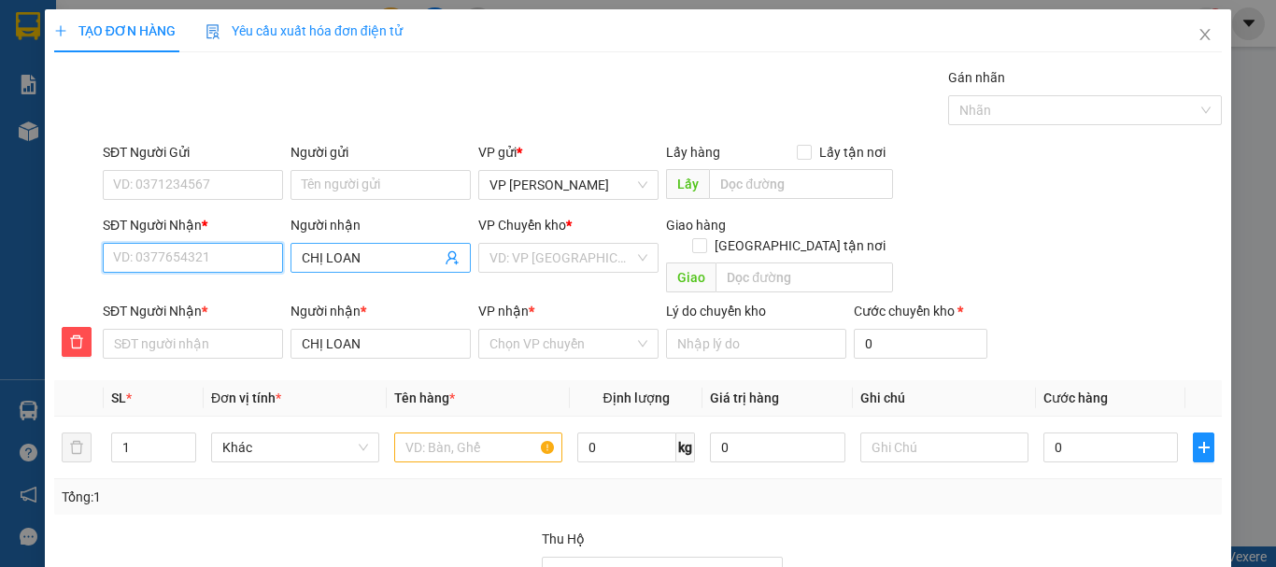
type input "0"
type input "09"
type input "098"
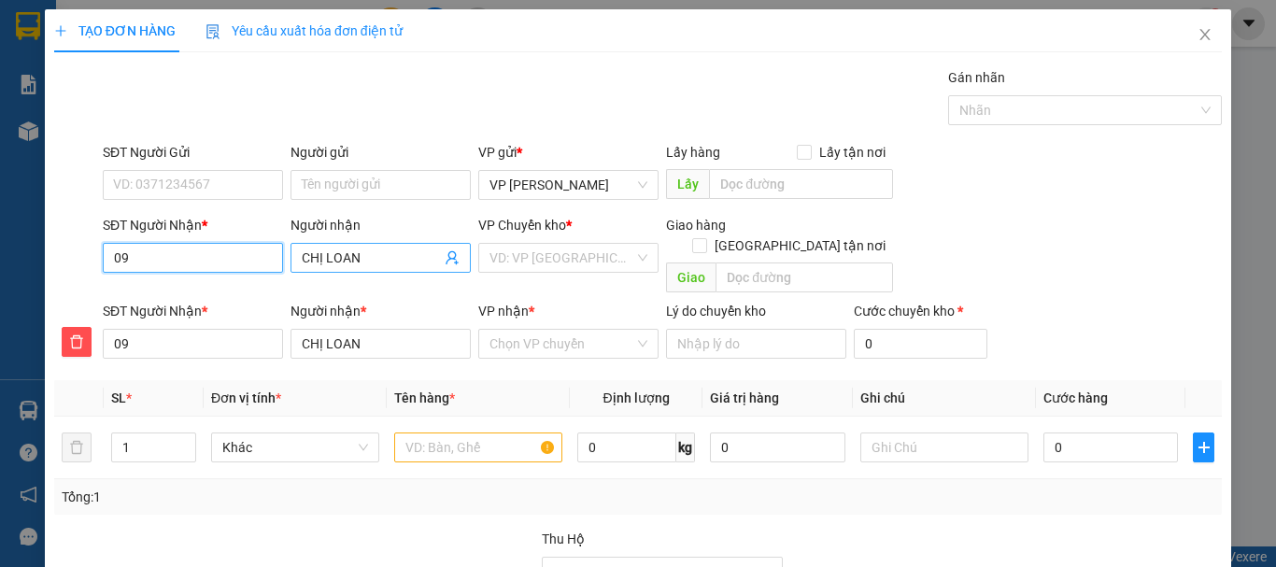
type input "098"
type input "0987"
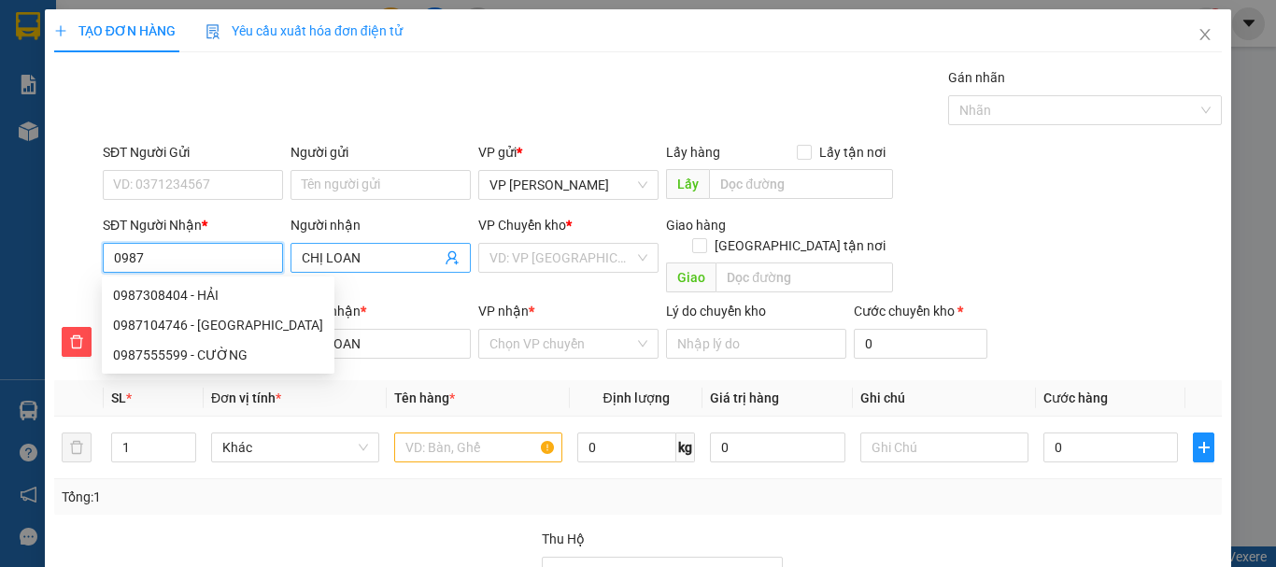
type input "09872"
type input "098728"
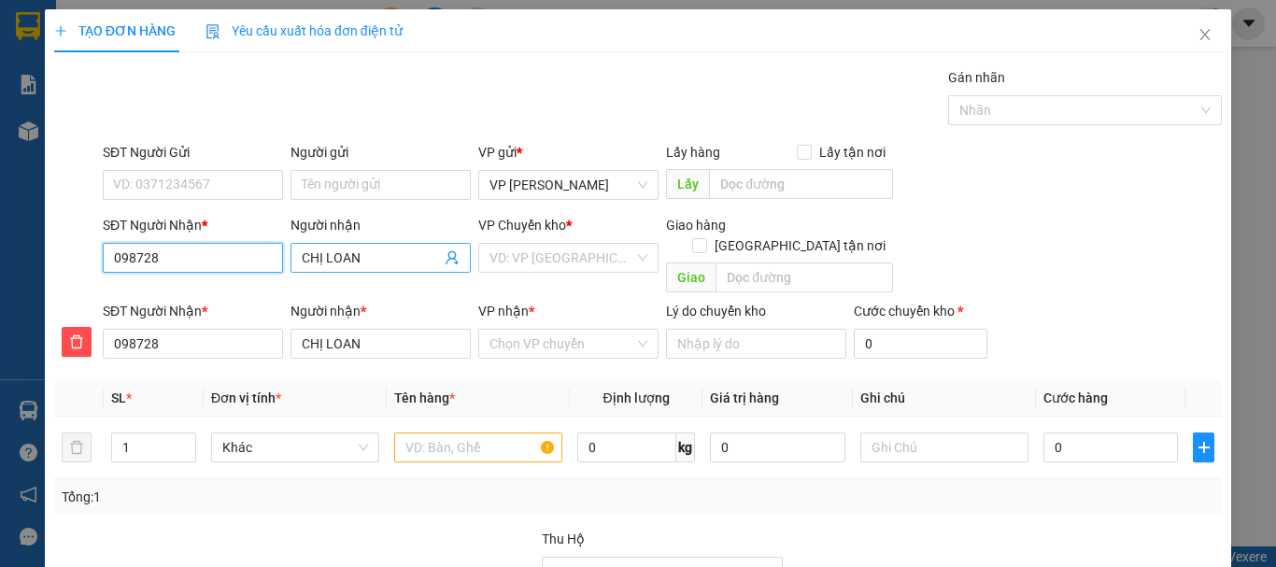
type input "0987287"
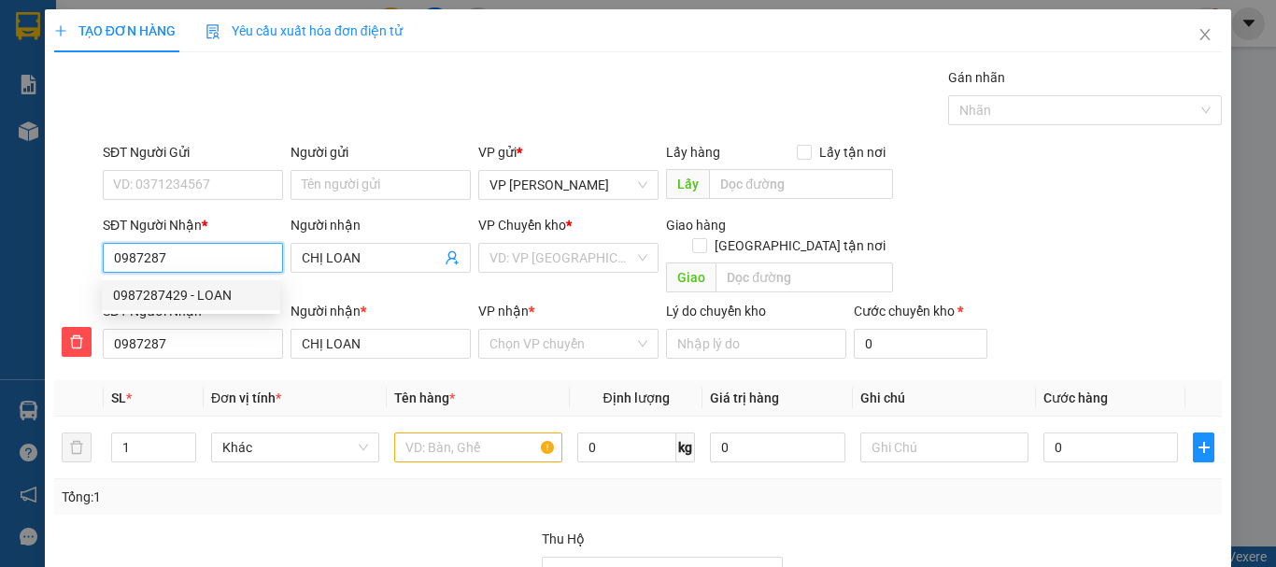
click at [178, 297] on div "0987287429 - LOAN" at bounding box center [191, 295] width 156 height 21
type input "0987287429"
type input "LOAN"
type input "0987287429"
type input "LOAN"
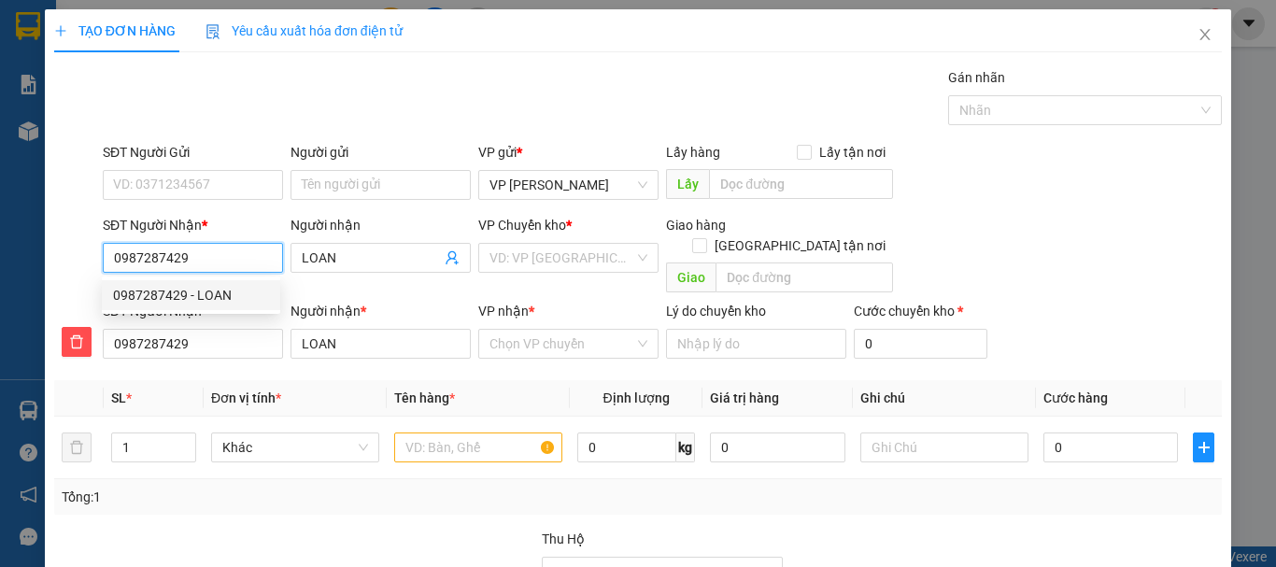
type input "50.000"
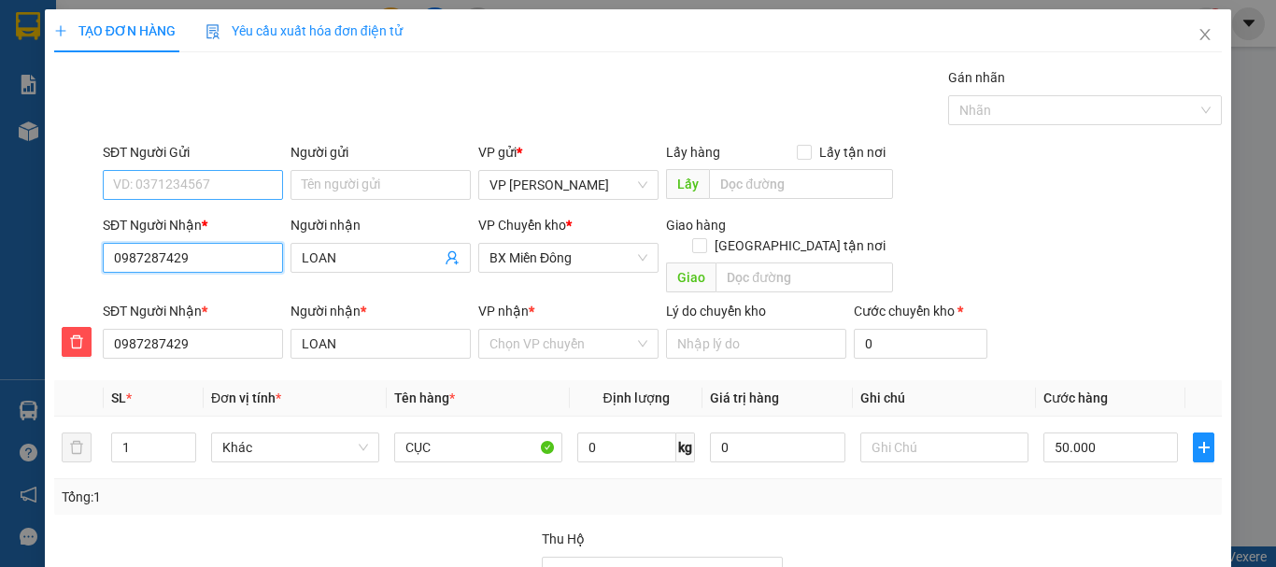
type input "0987287429"
click at [173, 189] on input "SĐT Người Gửi" at bounding box center [193, 185] width 180 height 30
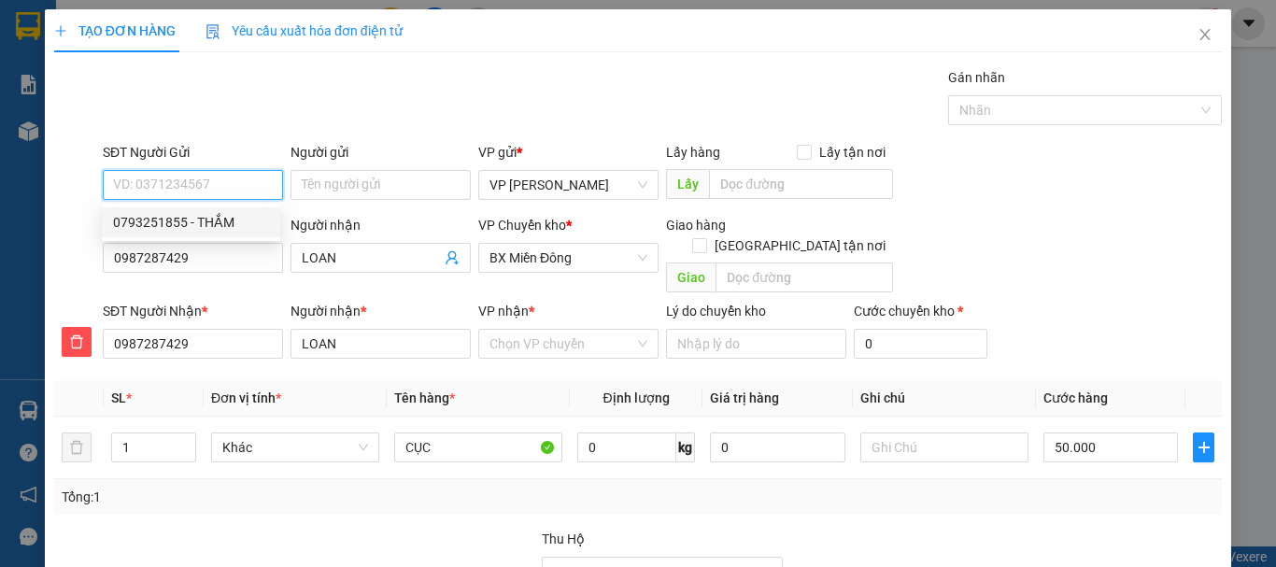
click at [205, 220] on div "0793251855 - THẮM" at bounding box center [191, 222] width 156 height 21
type input "0793251855"
type input "THẮM"
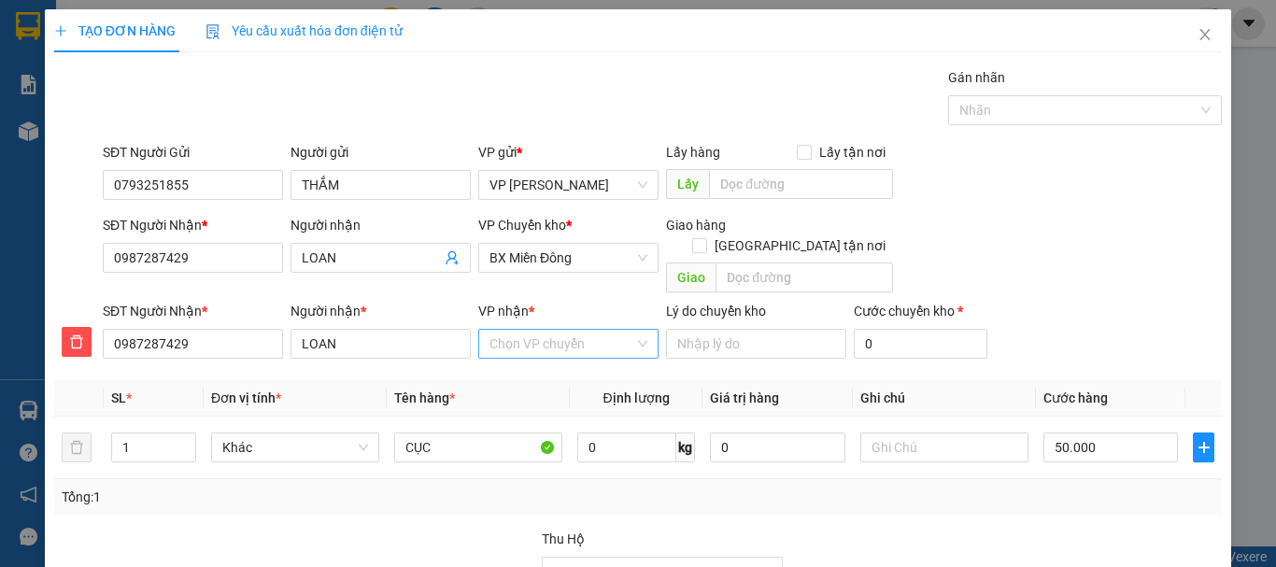
click at [534, 330] on input "VP nhận *" at bounding box center [562, 344] width 145 height 28
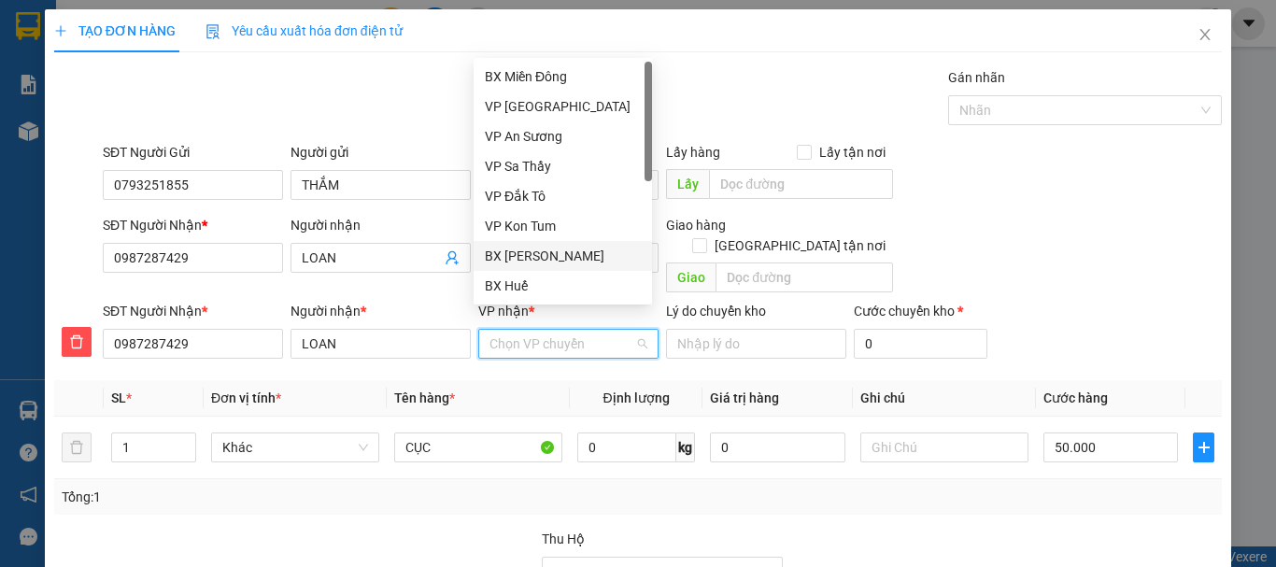
click at [531, 254] on div "BX [PERSON_NAME]" at bounding box center [563, 256] width 156 height 21
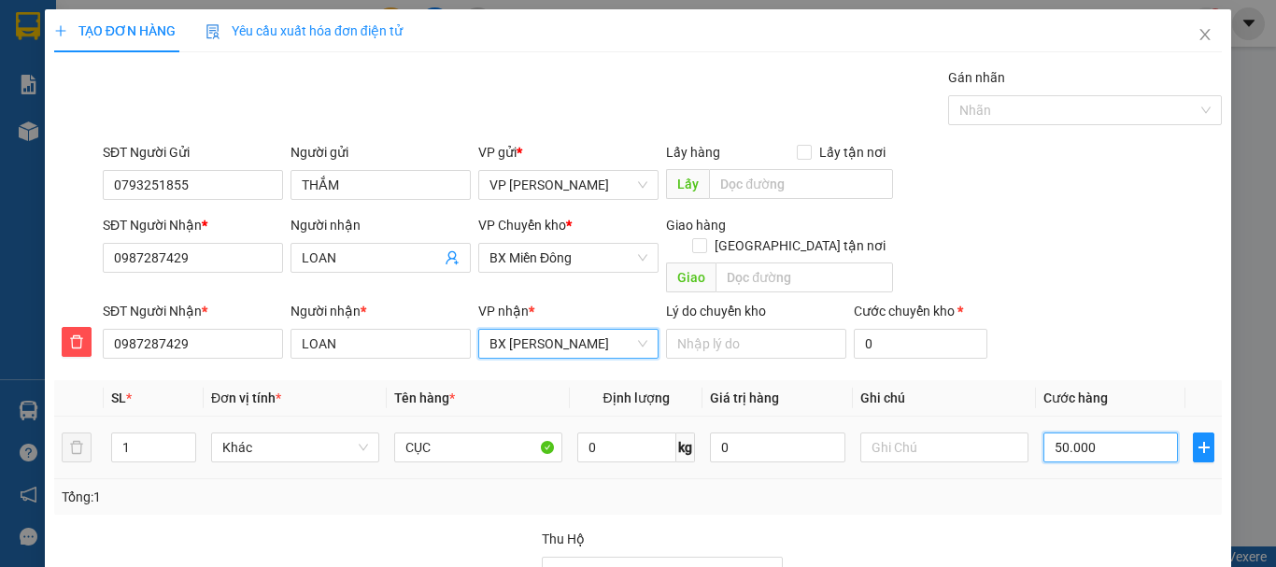
click at [1083, 433] on input "50.000" at bounding box center [1111, 448] width 135 height 30
type input "6"
type input "60"
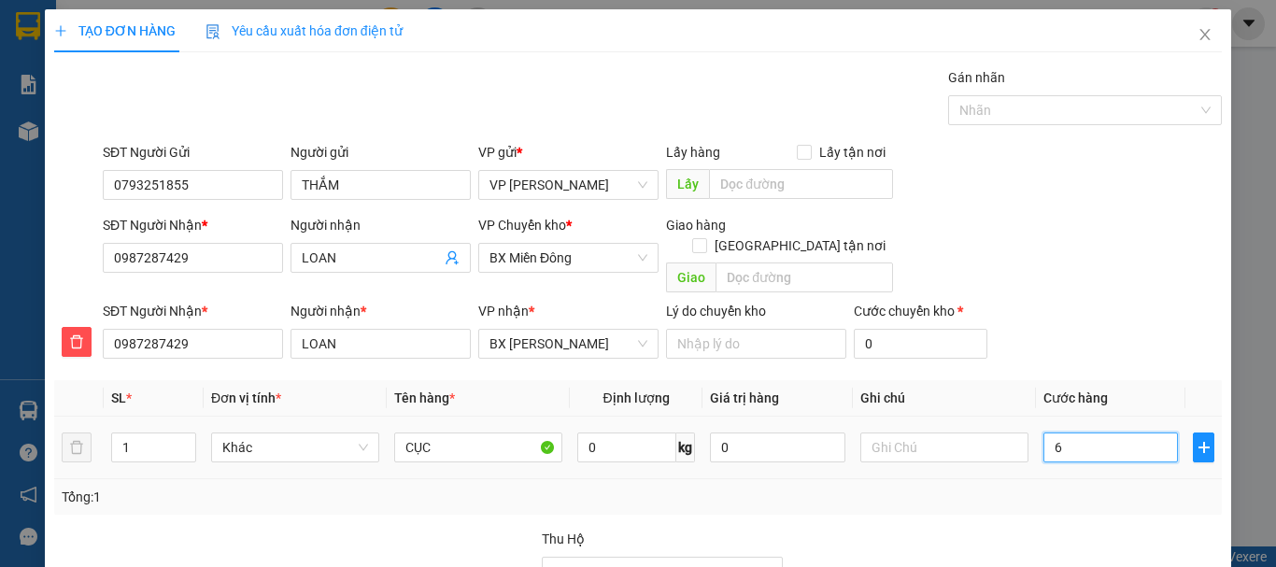
type input "60"
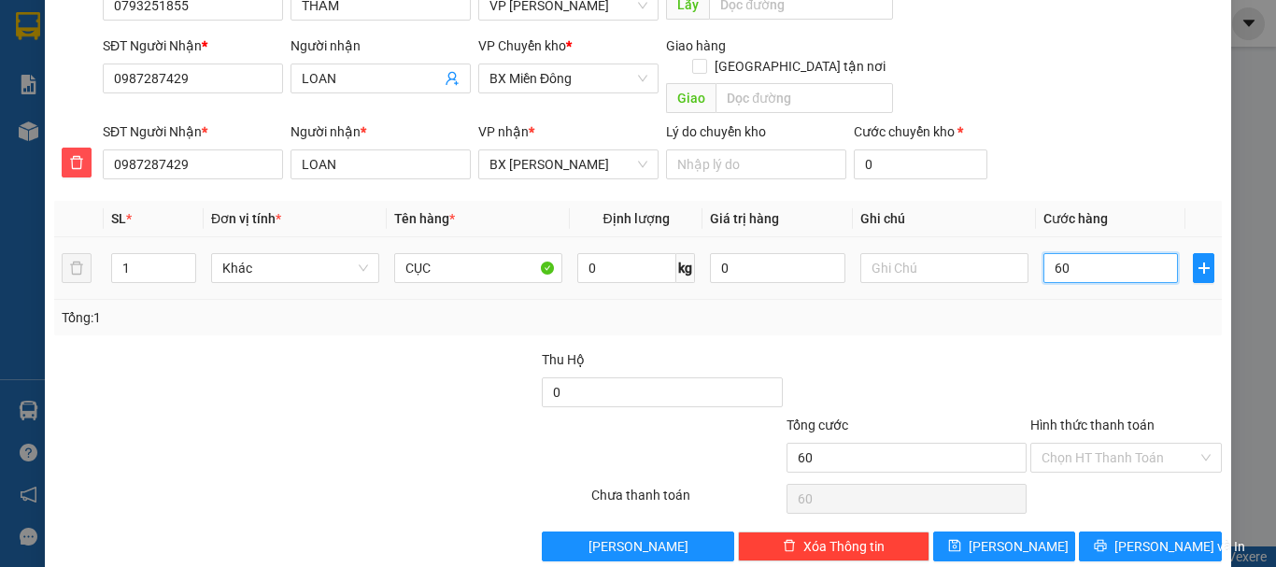
scroll to position [190, 0]
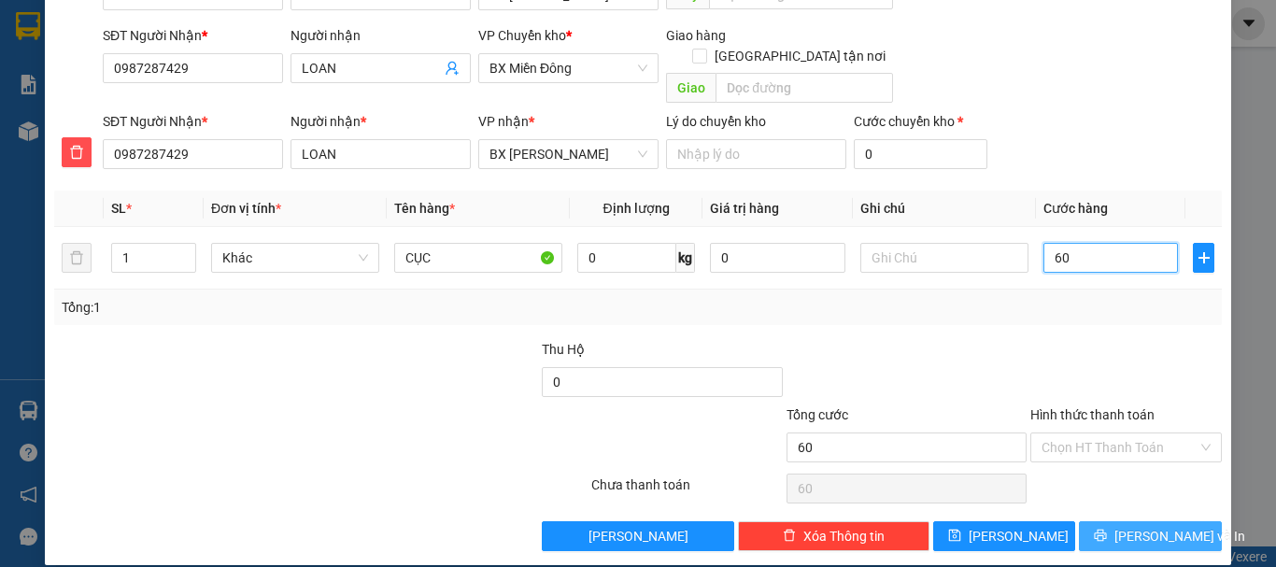
type input "60"
type input "60.000"
click at [1168, 526] on span "[PERSON_NAME] và In" at bounding box center [1180, 536] width 131 height 21
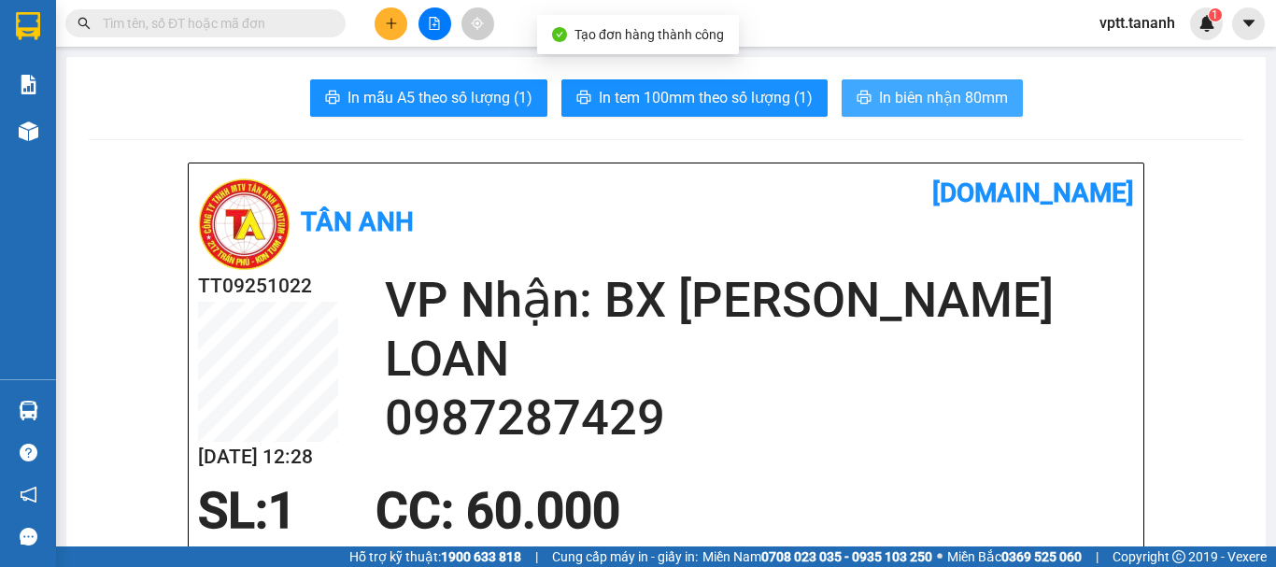
click at [919, 104] on span "In biên nhận 80mm" at bounding box center [943, 97] width 129 height 23
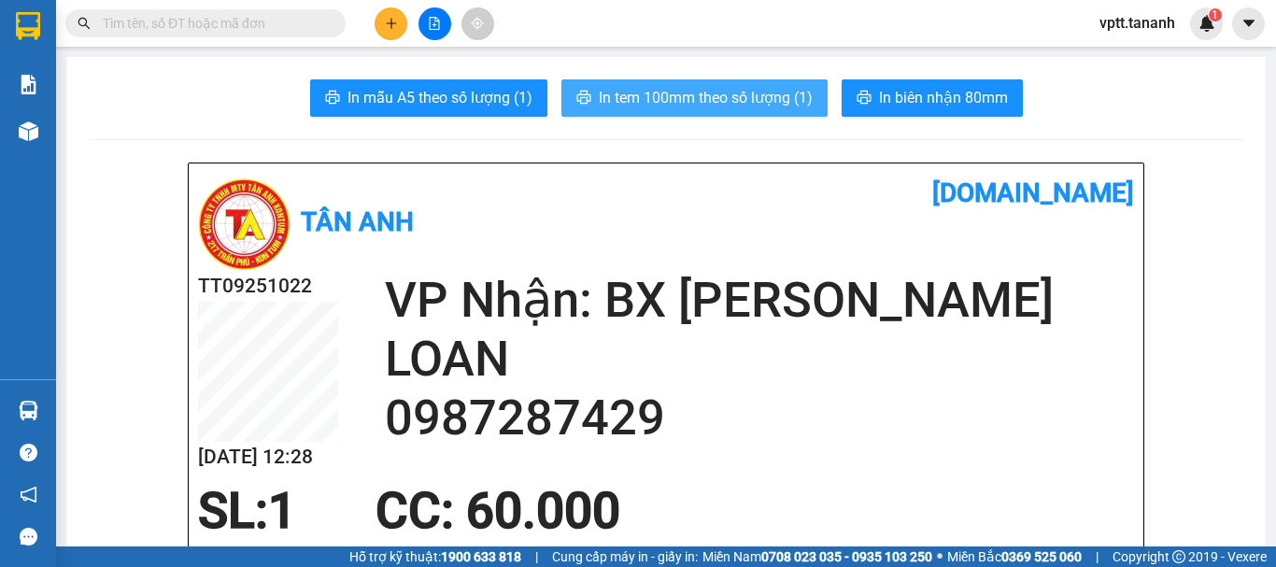
click at [711, 97] on span "In tem 100mm theo số lượng (1)" at bounding box center [706, 97] width 214 height 23
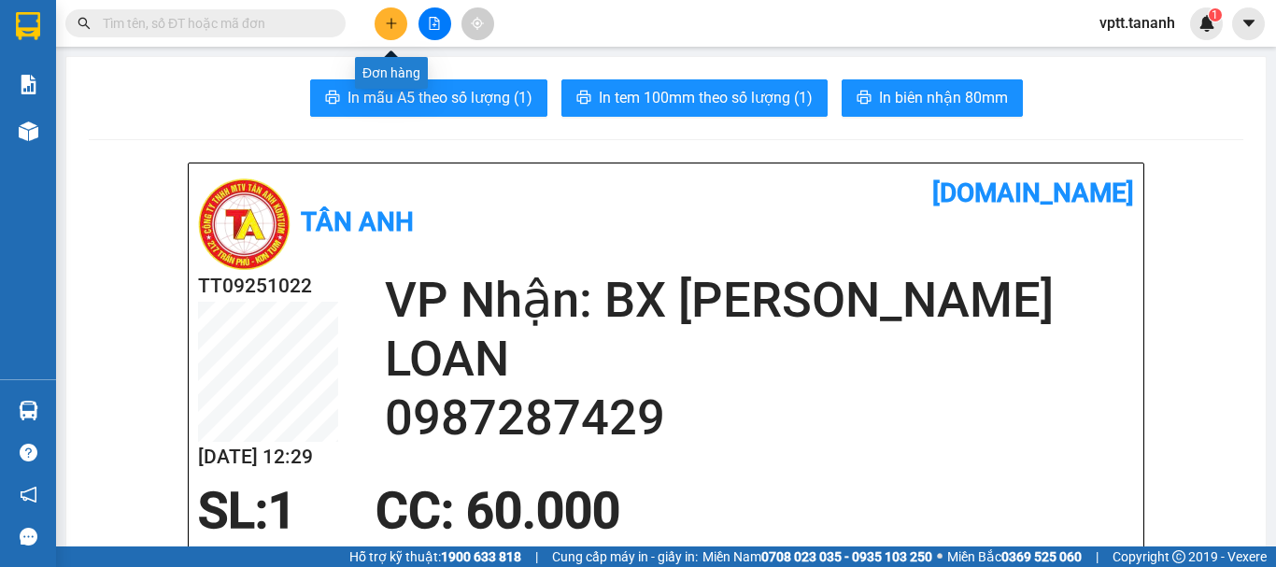
click at [383, 25] on button at bounding box center [391, 23] width 33 height 33
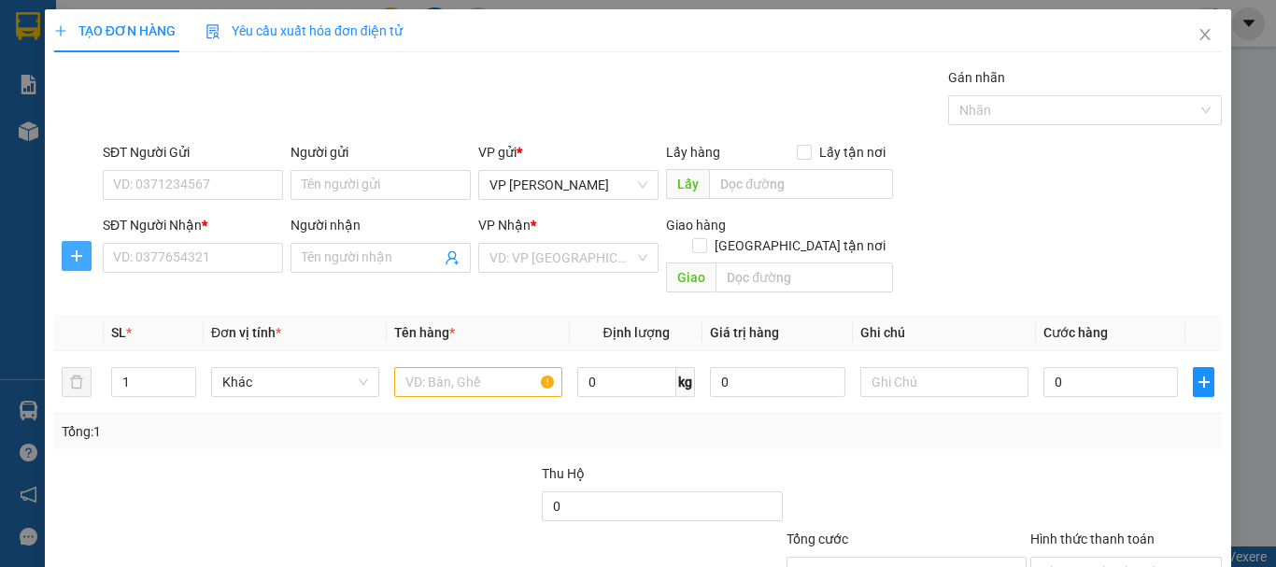
click at [78, 252] on icon "plus" at bounding box center [76, 256] width 15 height 15
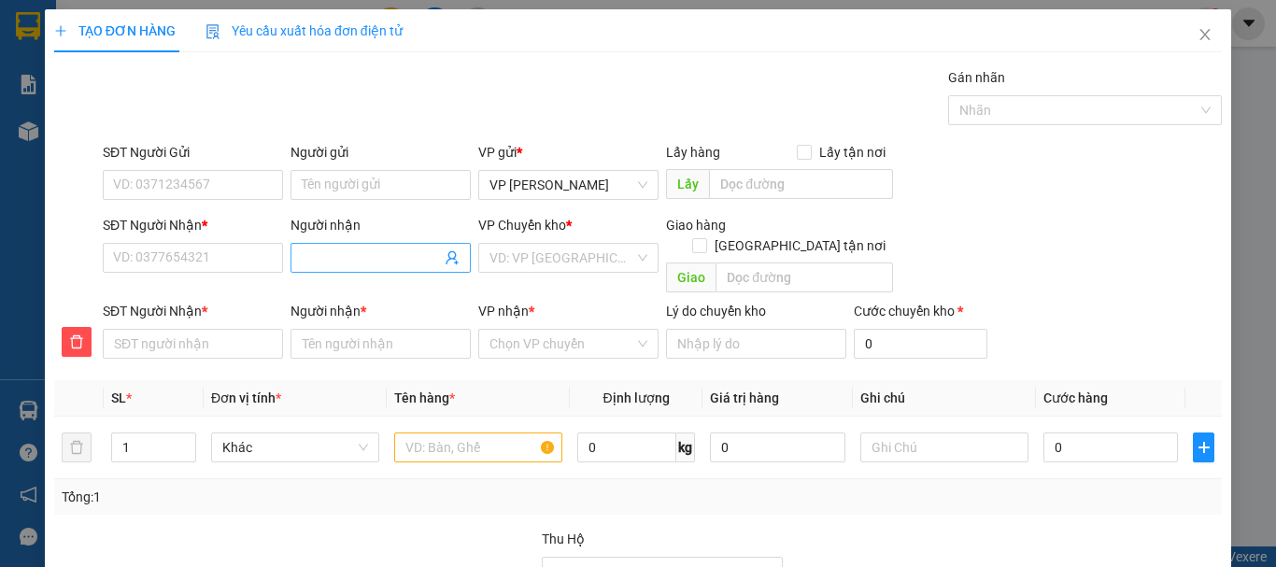
click at [338, 260] on input "Người nhận" at bounding box center [371, 258] width 139 height 21
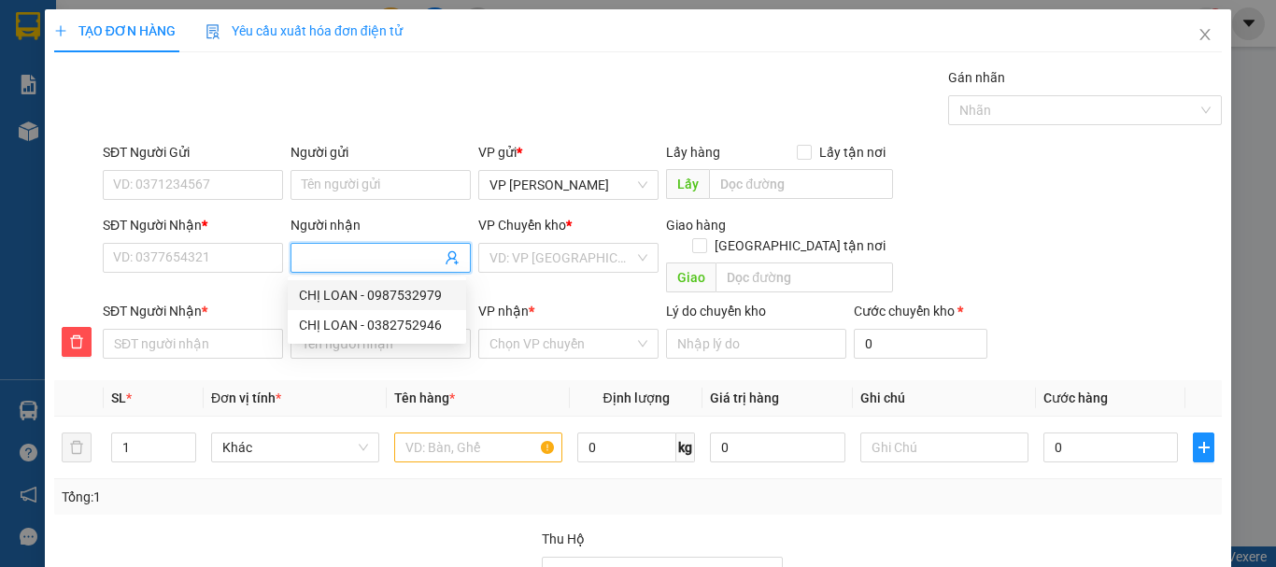
type input "L"
type input "LE"
type input "LÊ"
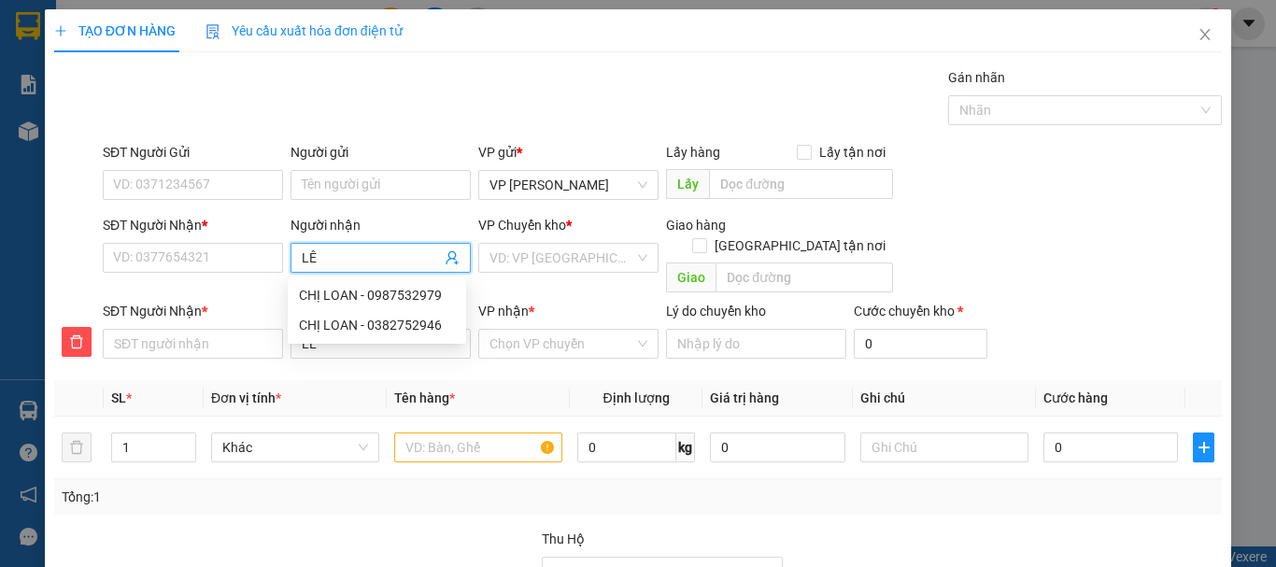
type input "LÊ"
type input "[PERSON_NAME]"
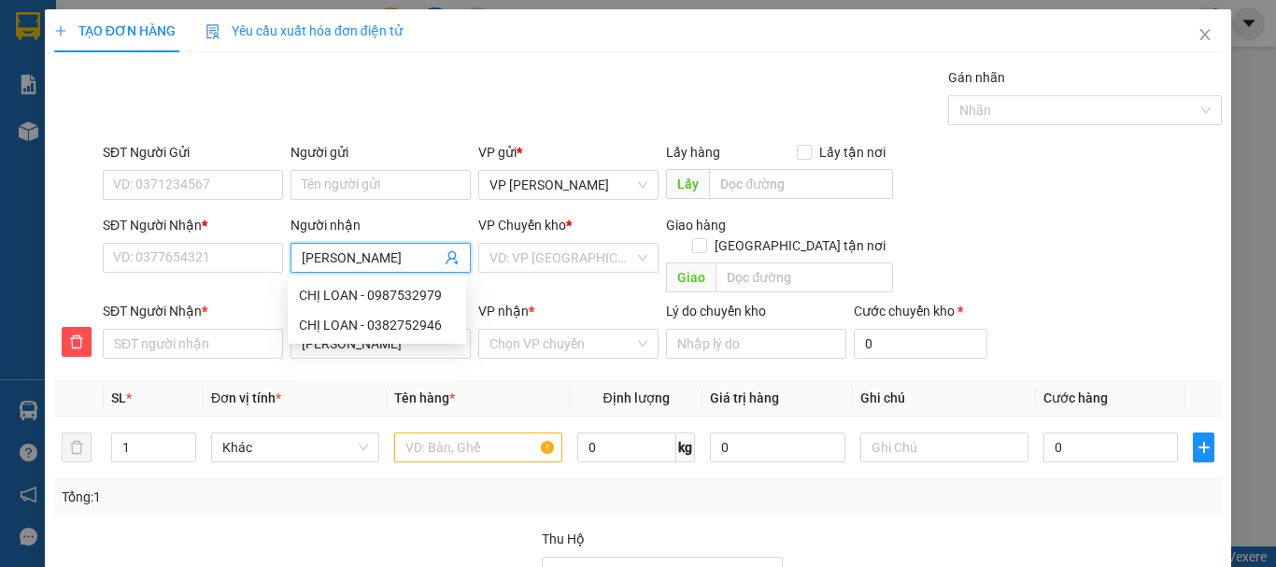
type input "[PERSON_NAME]"
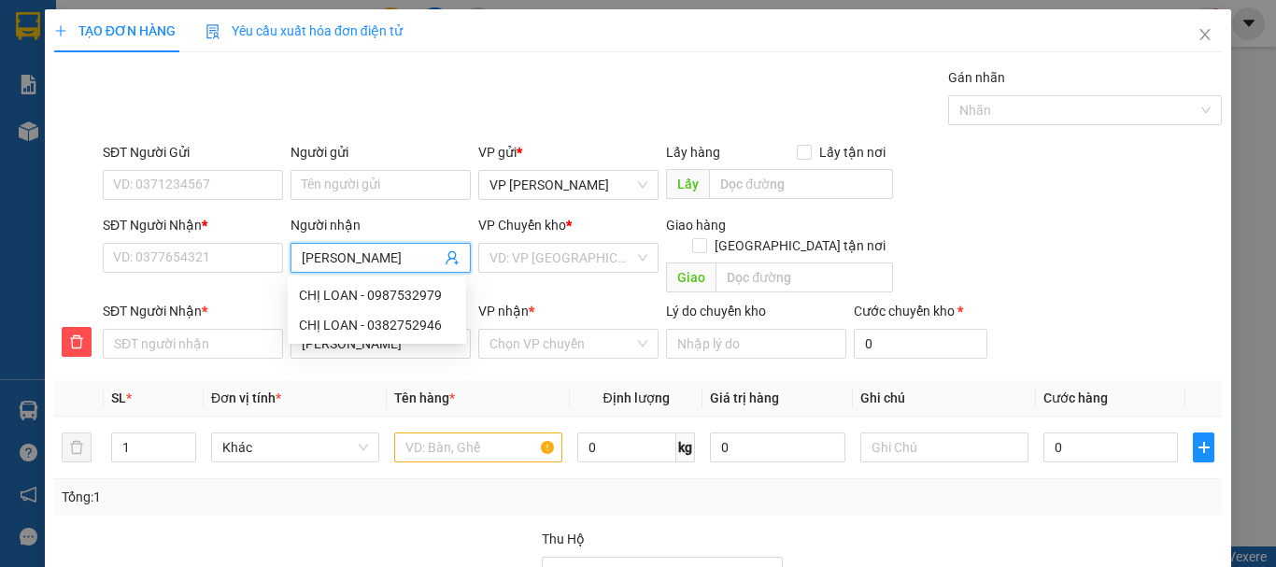
type input "[PERSON_NAME]"
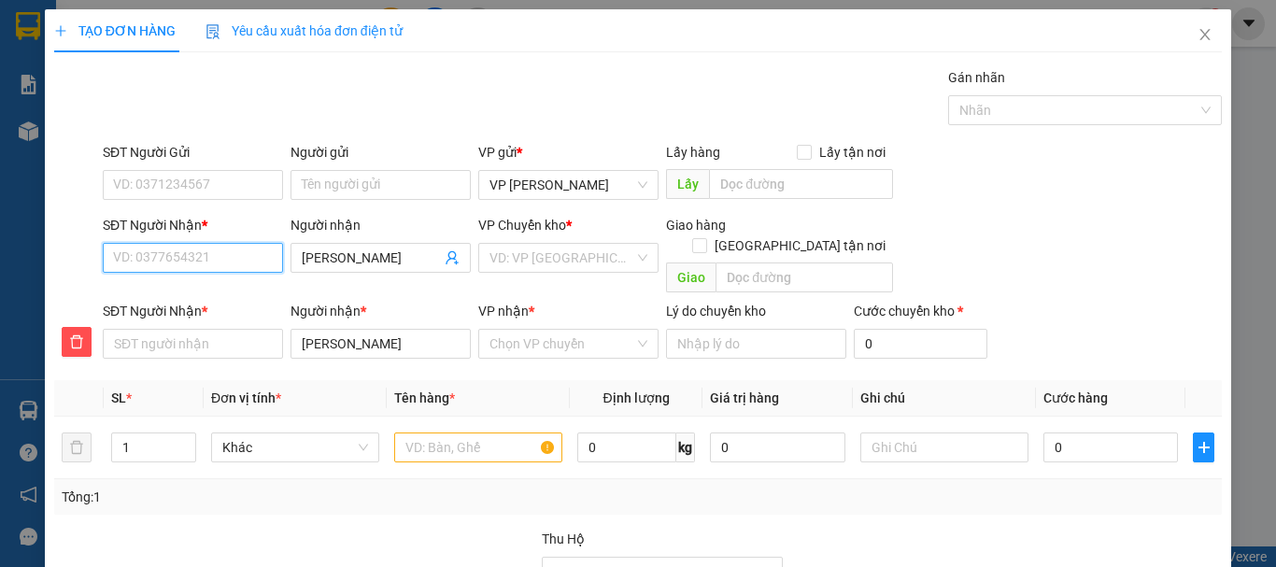
type input "0"
type input "09"
type input "094"
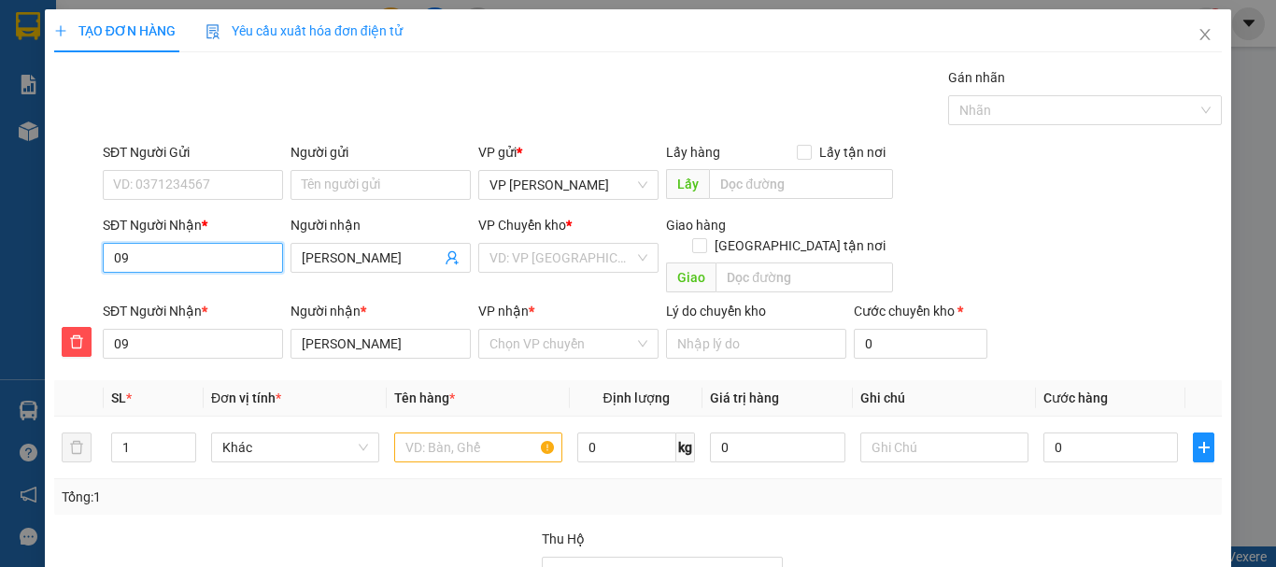
type input "094"
type input "0944"
type input "09448"
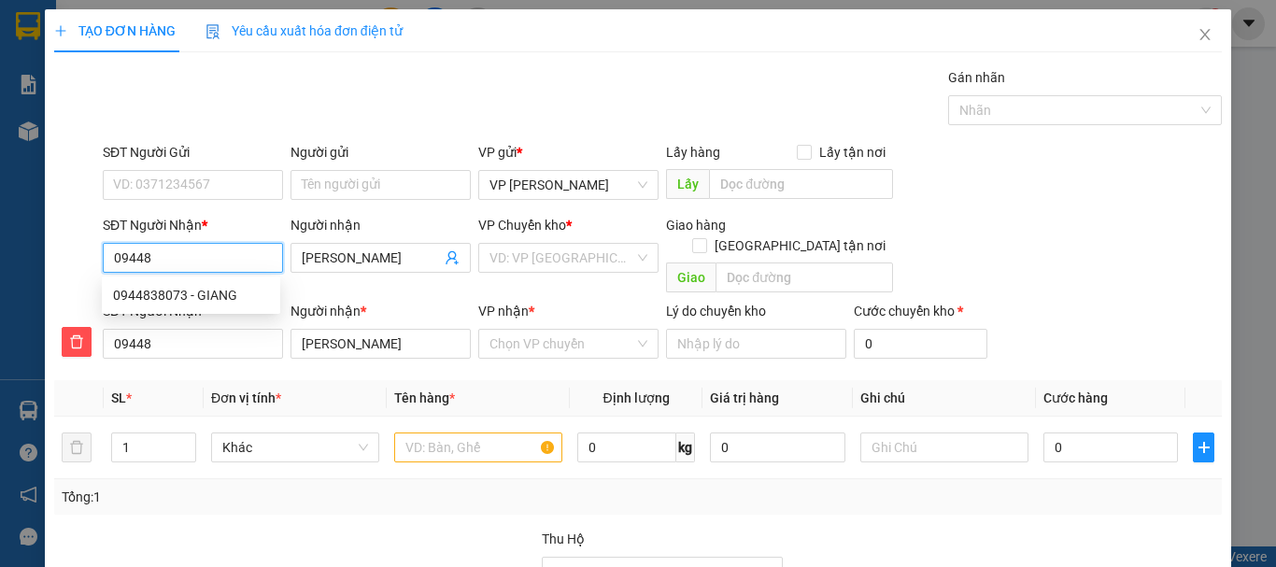
type input "094483"
type input "0944839"
type input "09448399"
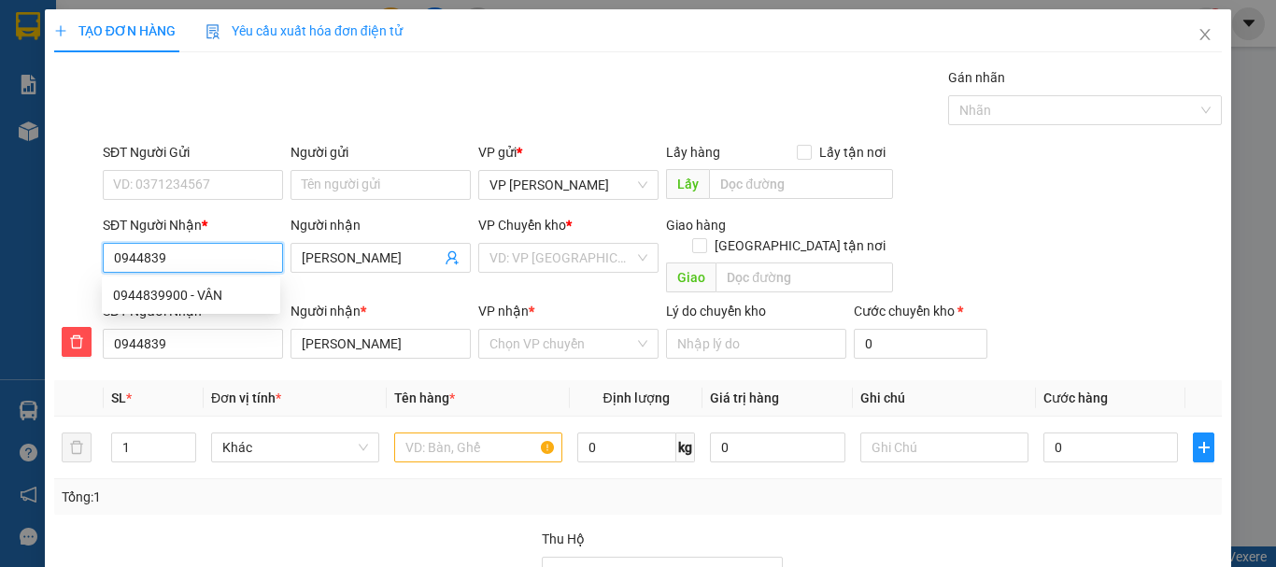
type input "09448399"
type input "094483990"
type input "0944839900"
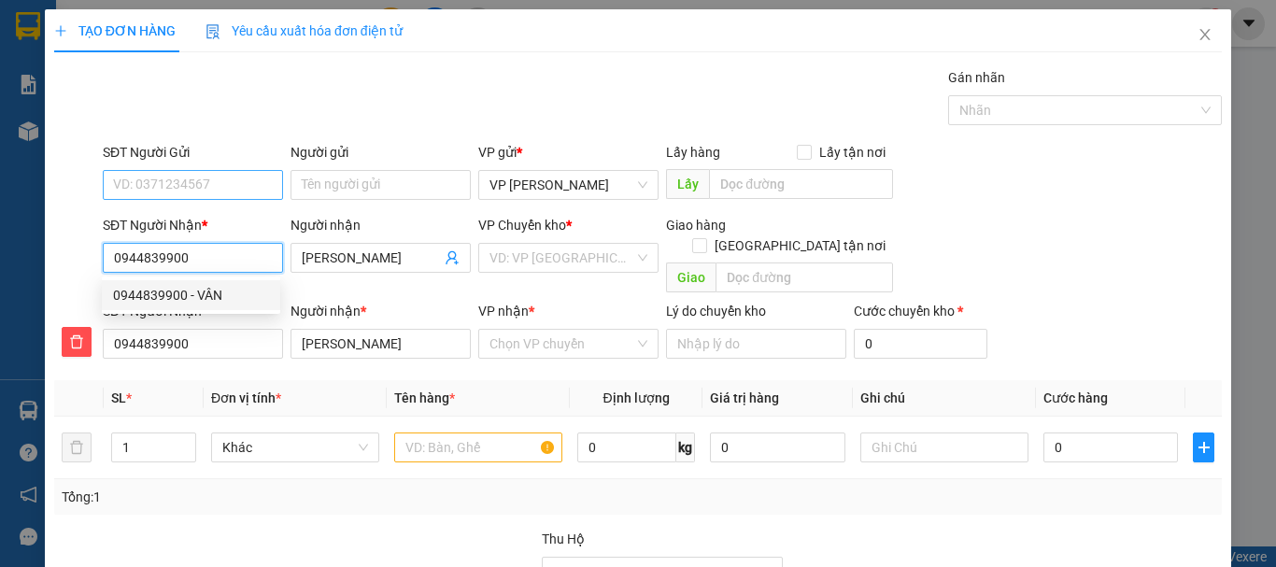
type input "0944839900"
click at [169, 181] on input "SĐT Người Gửi" at bounding box center [193, 185] width 180 height 30
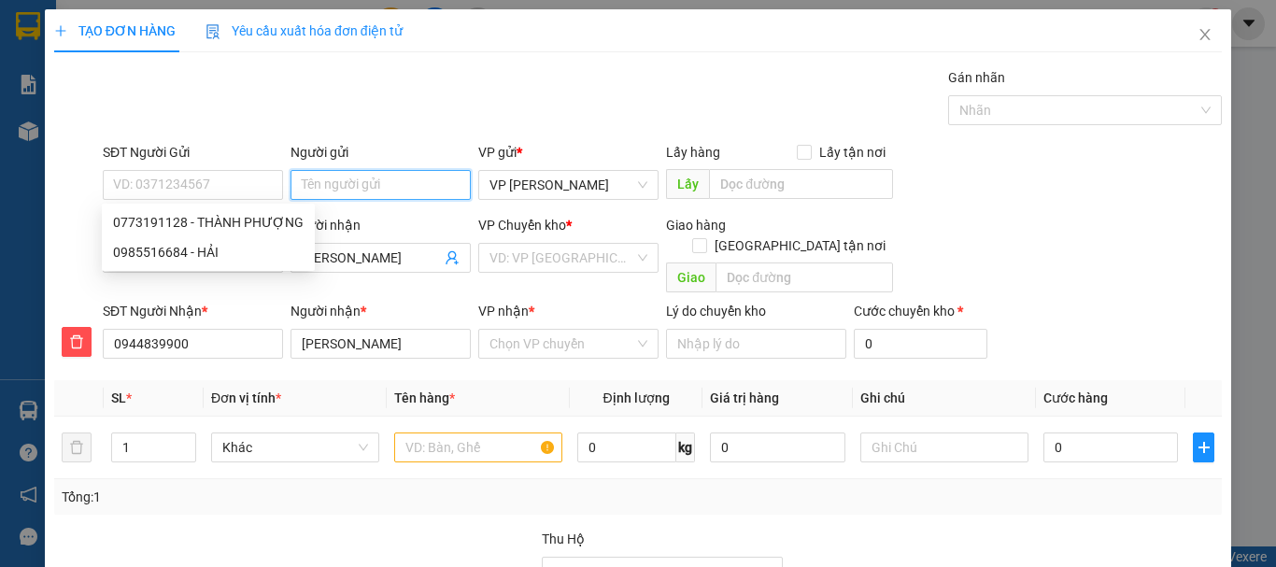
click at [346, 187] on input "Người gửi" at bounding box center [381, 185] width 180 height 30
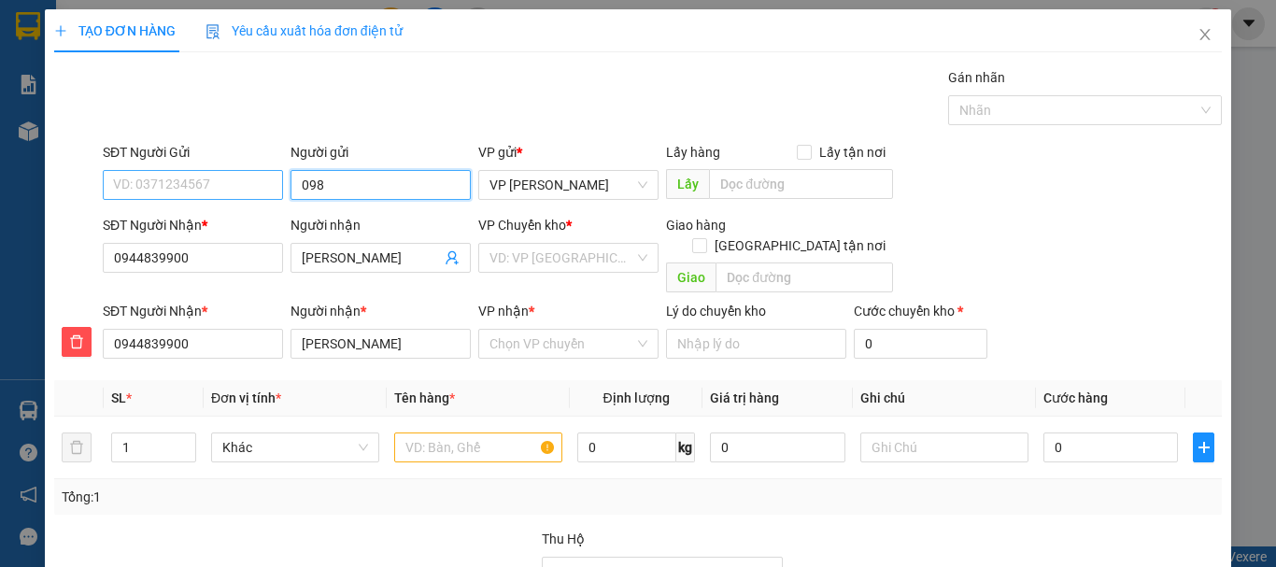
type input "098"
click at [180, 192] on input "SĐT Người Gửi" at bounding box center [193, 185] width 180 height 30
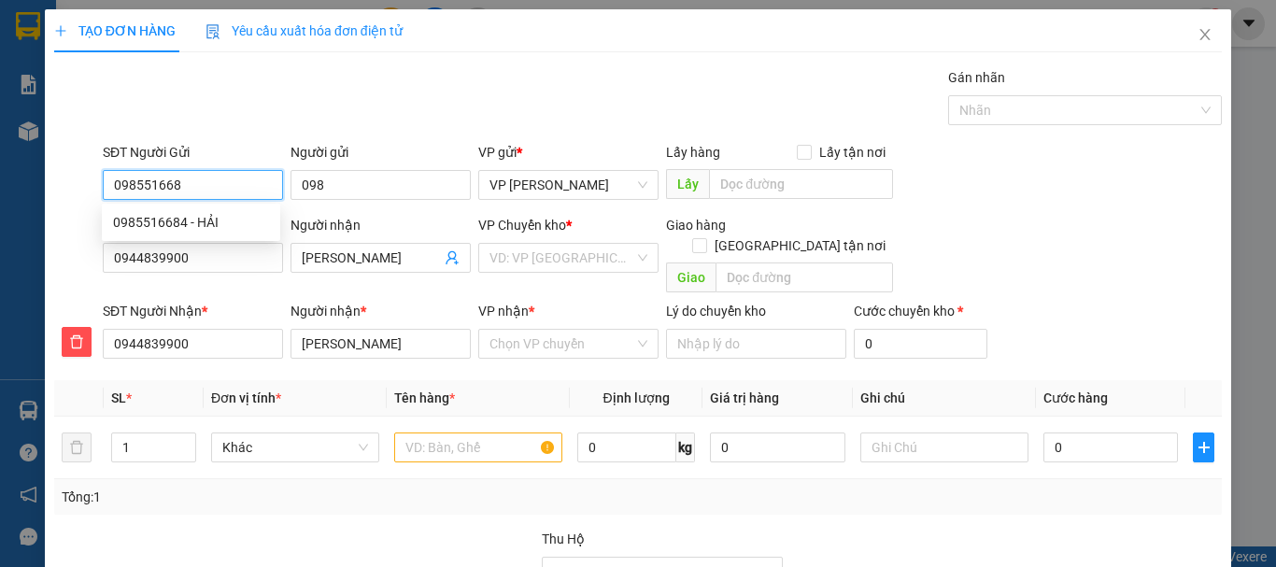
type input "0985516684"
click at [164, 220] on div "0985516684 - HẢI" at bounding box center [191, 222] width 156 height 21
type input "HẢI"
type input "50.000"
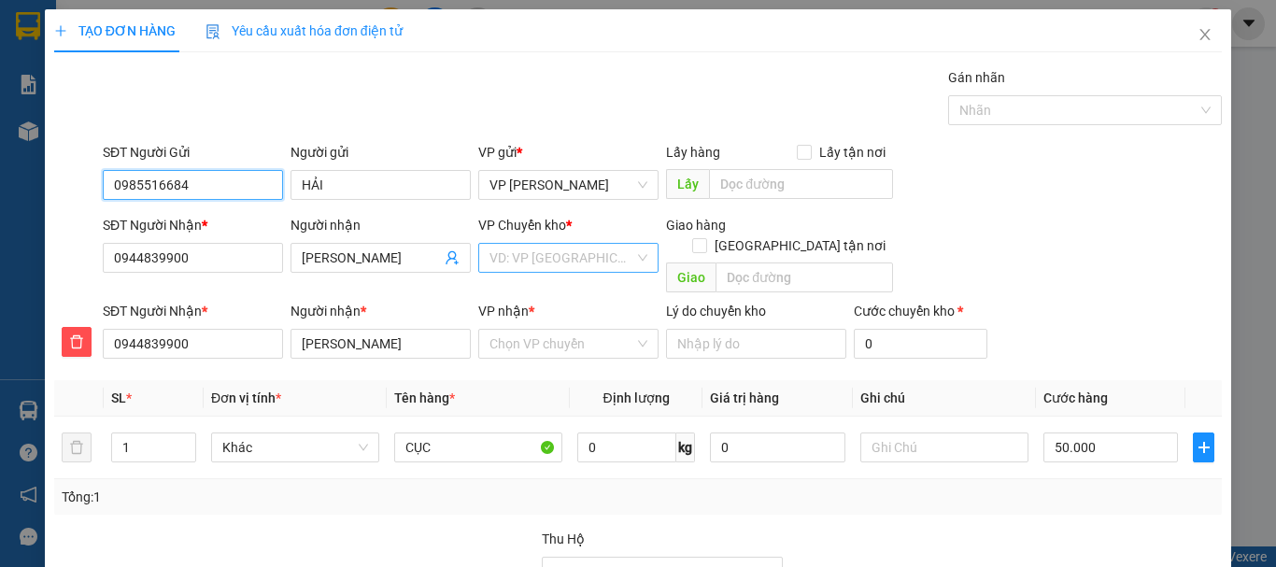
type input "0985516684"
click at [536, 257] on input "search" at bounding box center [562, 258] width 145 height 28
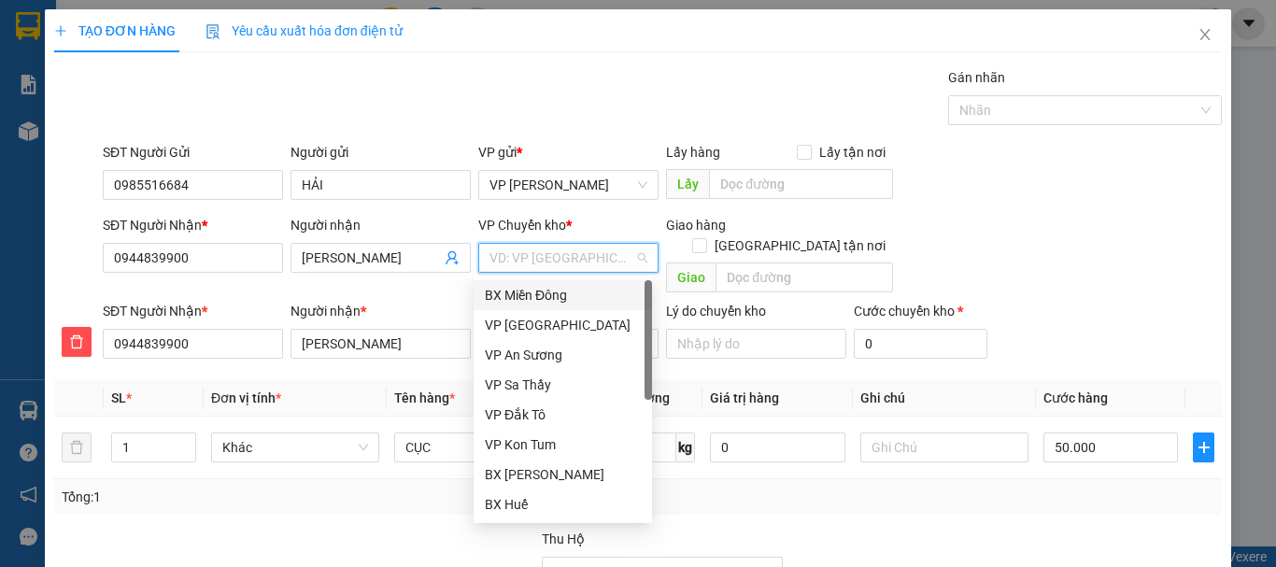
click at [544, 296] on div "BX Miền Đông" at bounding box center [563, 295] width 156 height 21
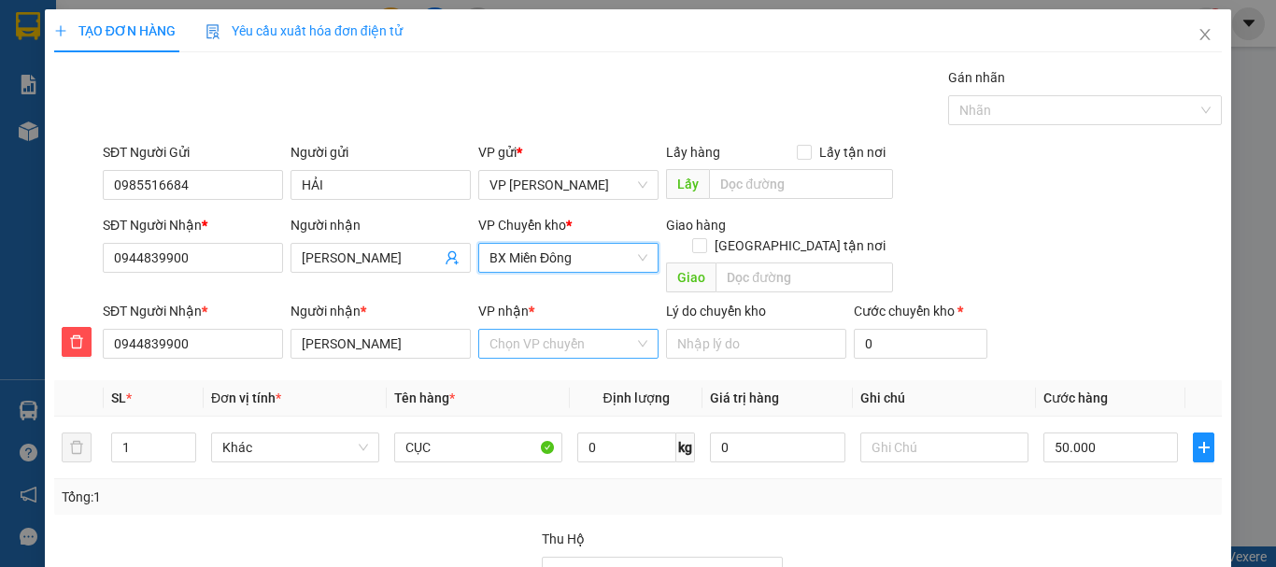
click at [535, 330] on input "VP nhận *" at bounding box center [562, 344] width 145 height 28
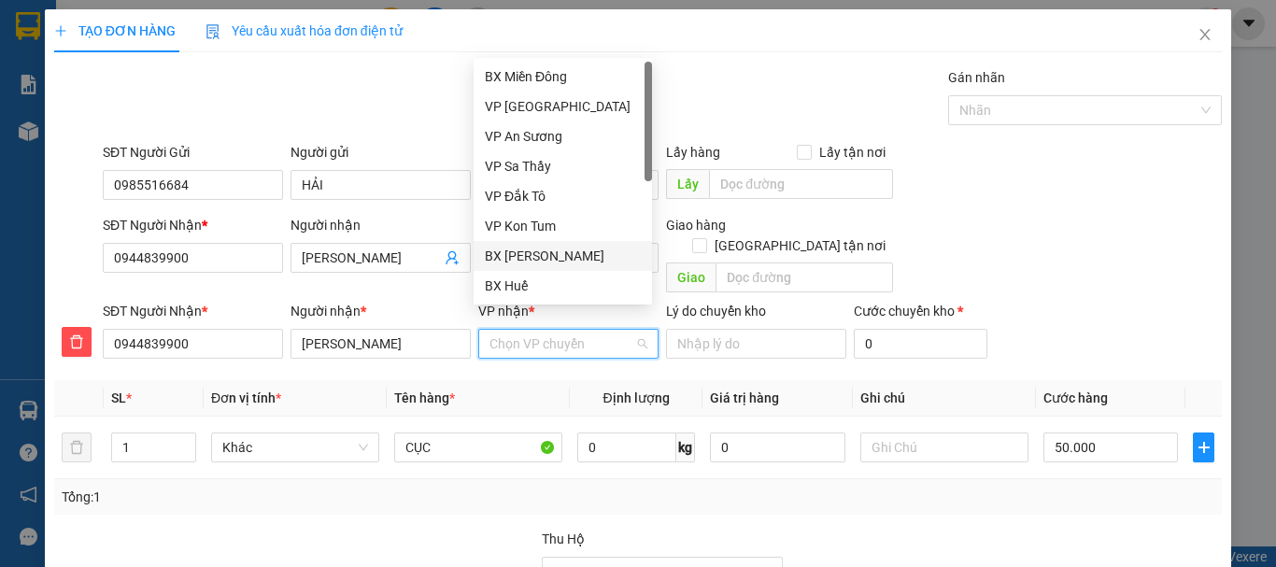
click at [543, 257] on div "BX [PERSON_NAME]" at bounding box center [563, 256] width 156 height 21
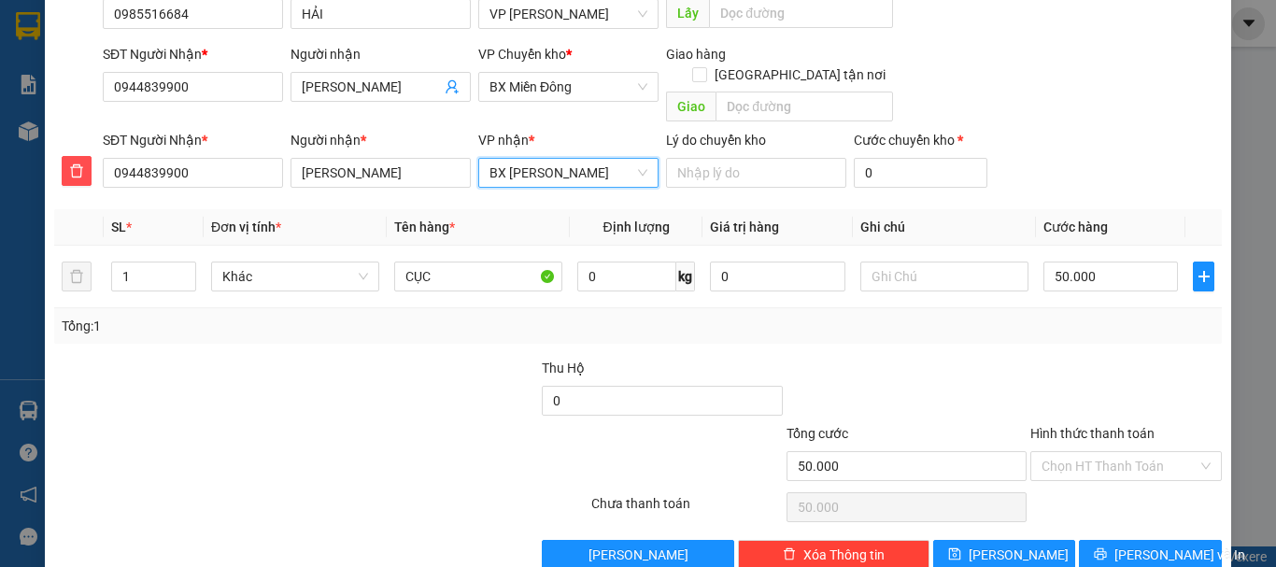
scroll to position [190, 0]
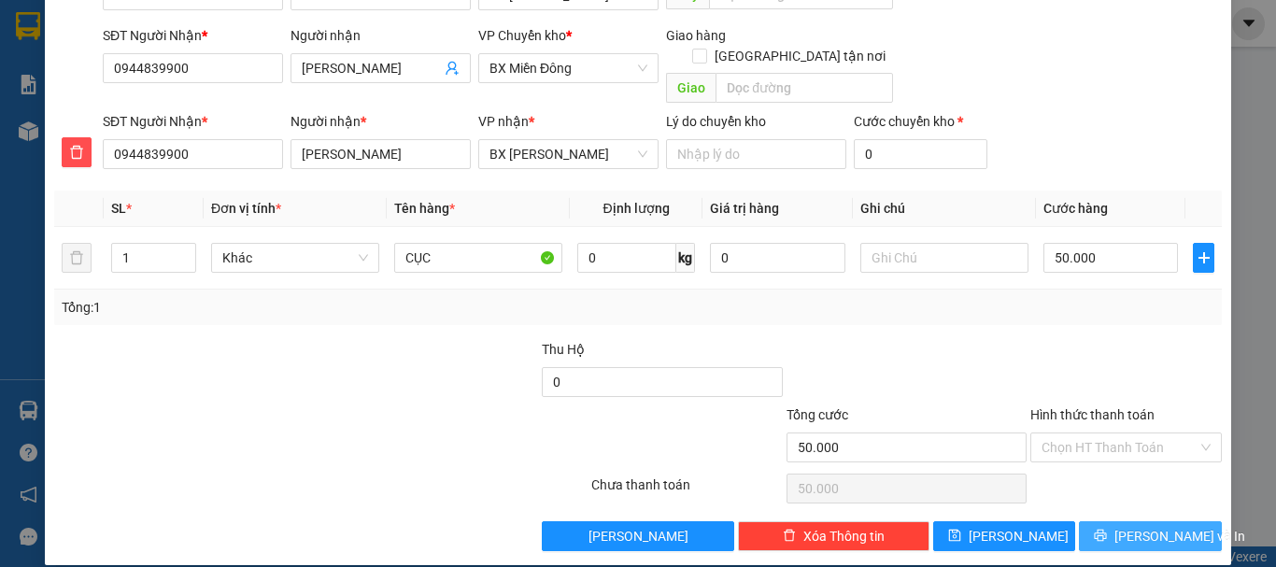
click at [1147, 526] on span "[PERSON_NAME] và In" at bounding box center [1180, 536] width 131 height 21
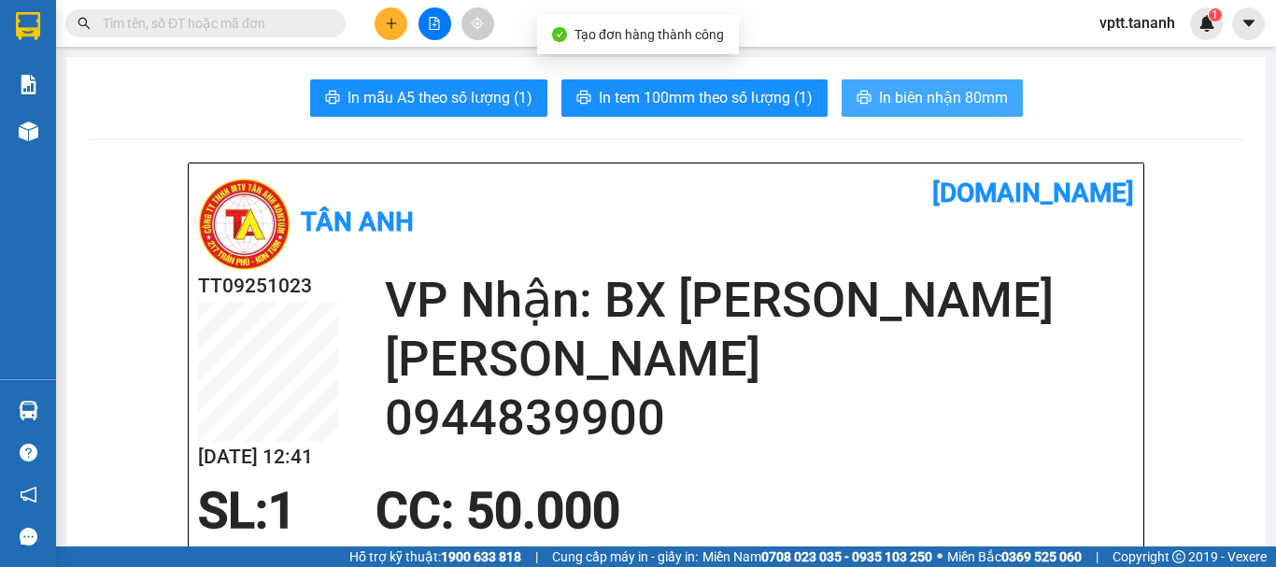
click at [905, 93] on span "In biên nhận 80mm" at bounding box center [943, 97] width 129 height 23
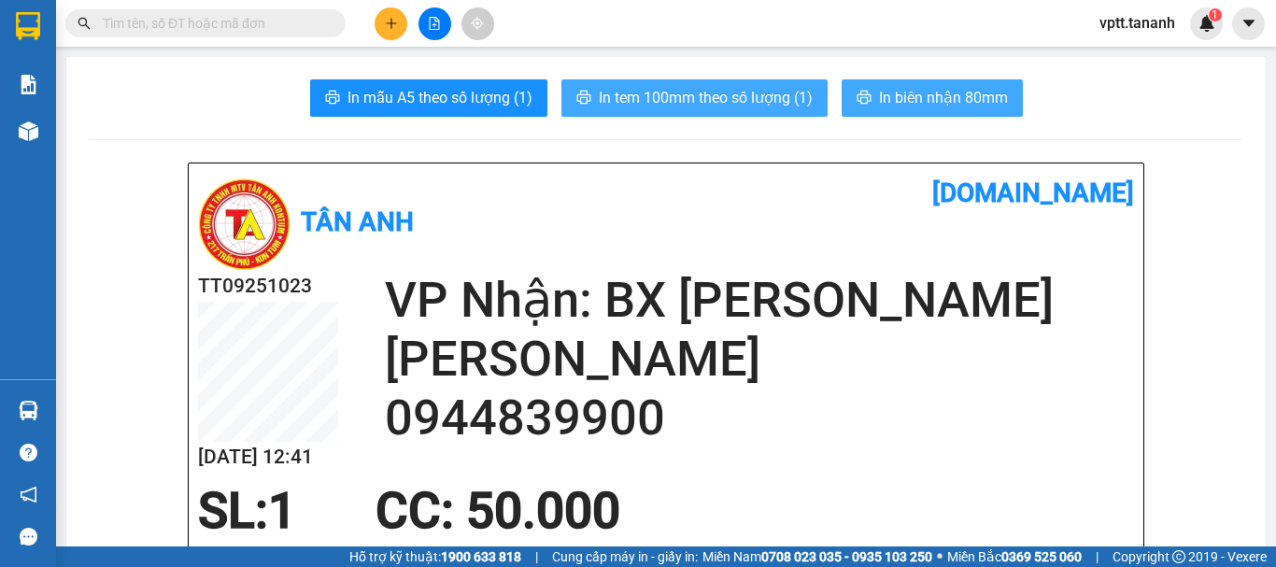
click at [762, 95] on span "In tem 100mm theo số lượng (1)" at bounding box center [706, 97] width 214 height 23
